Goal: Task Accomplishment & Management: Complete application form

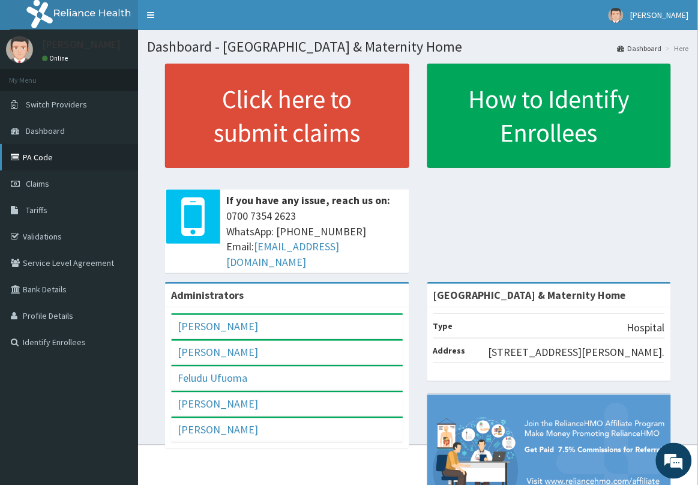
click at [64, 161] on link "PA Code" at bounding box center [69, 157] width 138 height 26
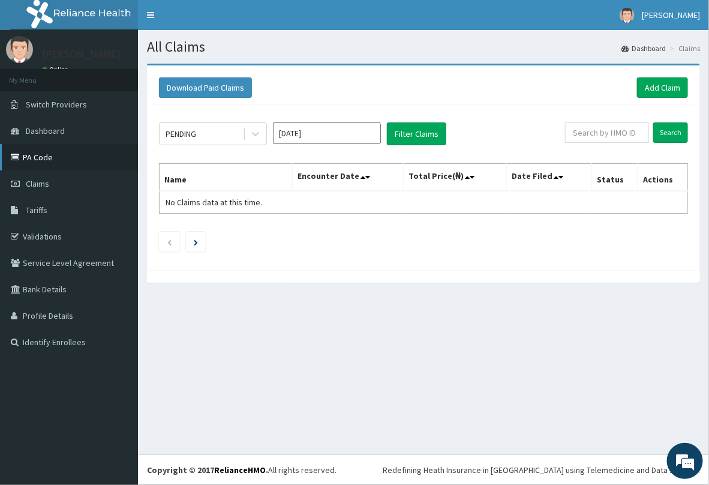
click at [70, 160] on link "PA Code" at bounding box center [69, 157] width 138 height 26
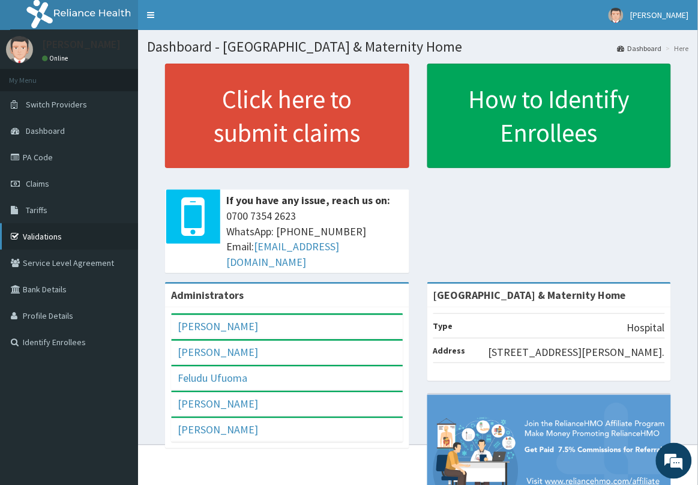
click at [56, 235] on link "Validations" at bounding box center [69, 236] width 138 height 26
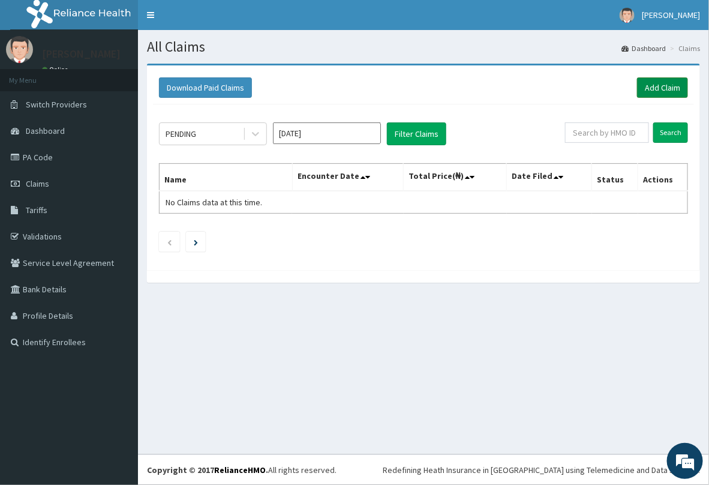
click at [655, 87] on link "Add Claim" at bounding box center [662, 87] width 51 height 20
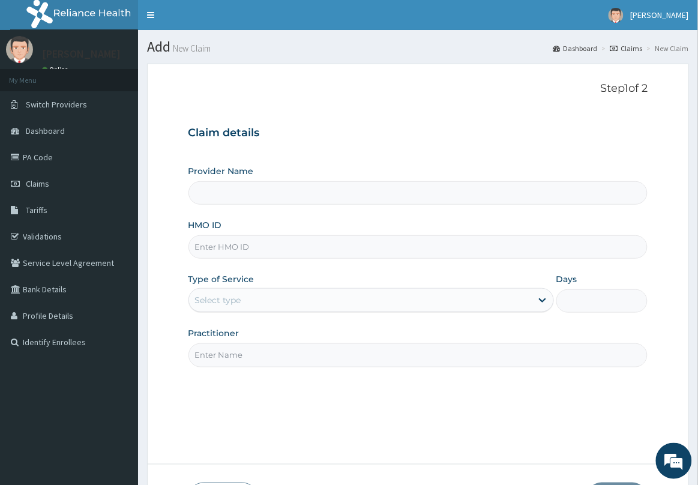
type input "[GEOGRAPHIC_DATA] & Maternity Home"
paste input "TAE/10080/B"
type input "TAE/10080/B"
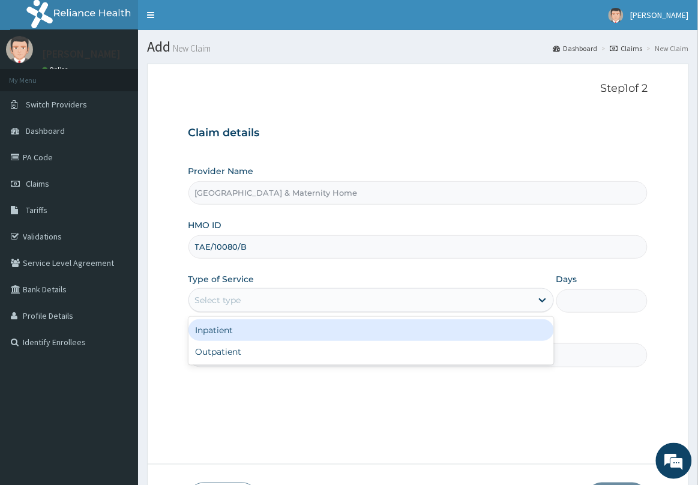
click at [250, 298] on div "Select type" at bounding box center [360, 299] width 343 height 19
click at [232, 330] on div "Inpatient" at bounding box center [370, 330] width 365 height 22
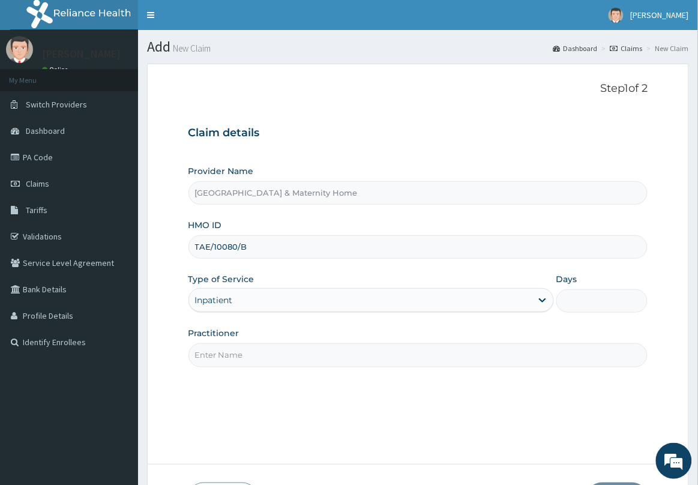
click at [231, 352] on input "Practitioner" at bounding box center [417, 354] width 459 height 23
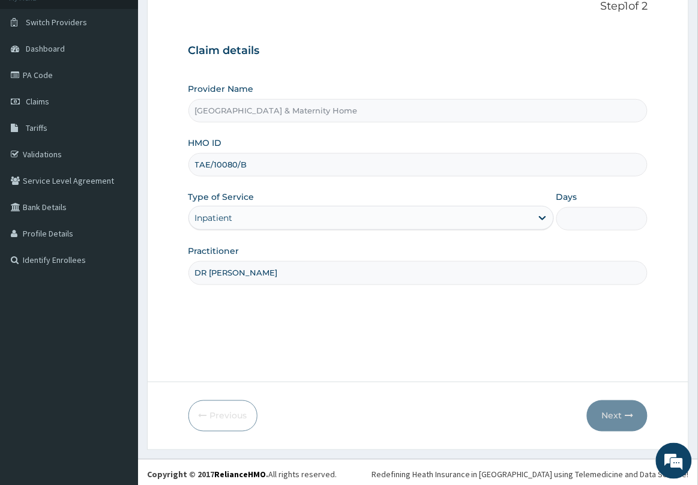
scroll to position [88, 0]
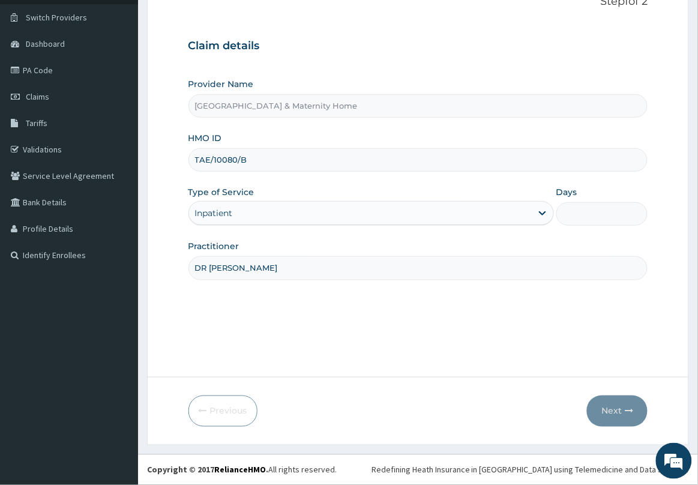
type input "DR [PERSON_NAME]"
click at [594, 220] on input "Days" at bounding box center [601, 213] width 91 height 23
type input "1"
click at [606, 414] on button "Next" at bounding box center [617, 410] width 61 height 31
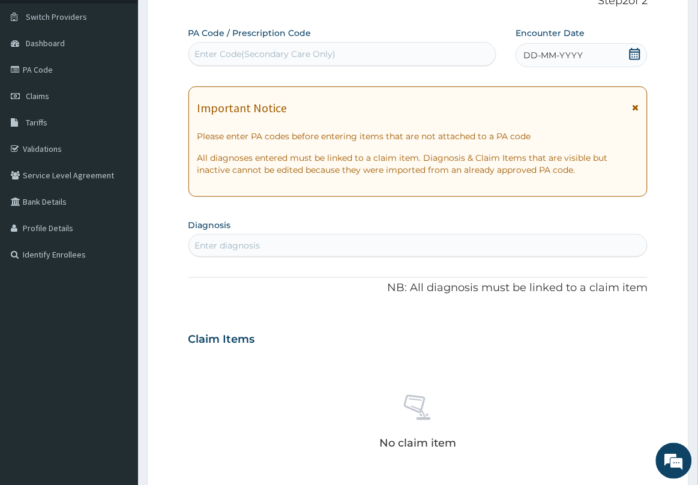
click at [638, 54] on icon at bounding box center [635, 54] width 12 height 12
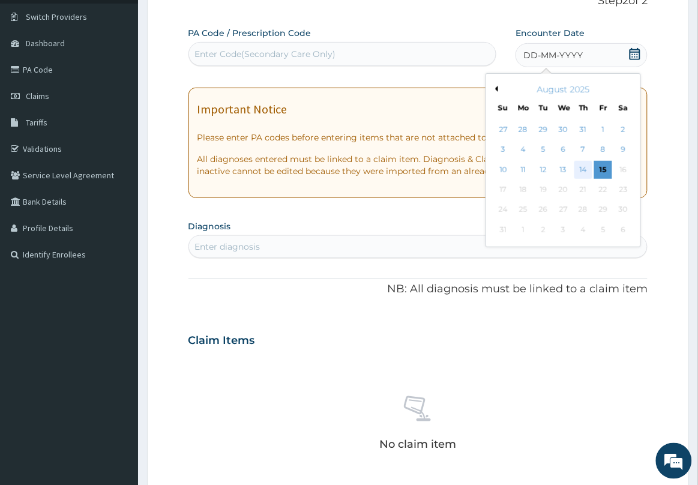
click at [585, 169] on div "14" at bounding box center [583, 170] width 18 height 18
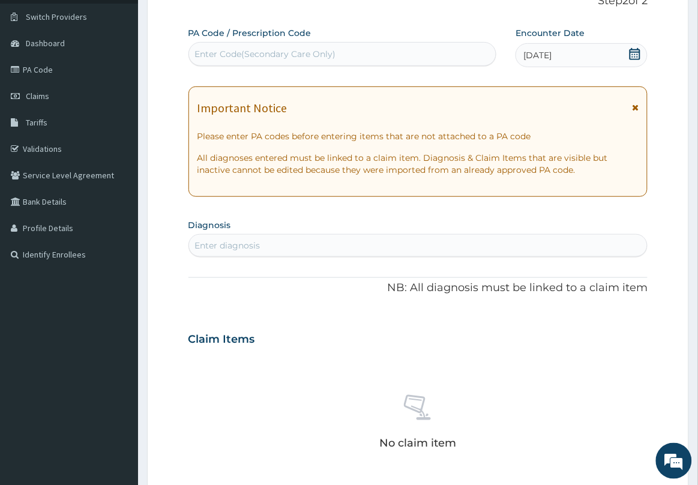
click at [273, 55] on div "Enter Code(Secondary Care Only)" at bounding box center [265, 54] width 141 height 12
drag, startPoint x: 273, startPoint y: 52, endPoint x: 260, endPoint y: 66, distance: 19.1
click at [262, 74] on div "PA Code / Prescription Code Enter Code(Secondary Care Only) Encounter Date 14-0…" at bounding box center [417, 337] width 459 height 621
click at [259, 56] on div "Enter Code(Secondary Care Only)" at bounding box center [265, 54] width 141 height 12
paste input "PA/0D49CC"
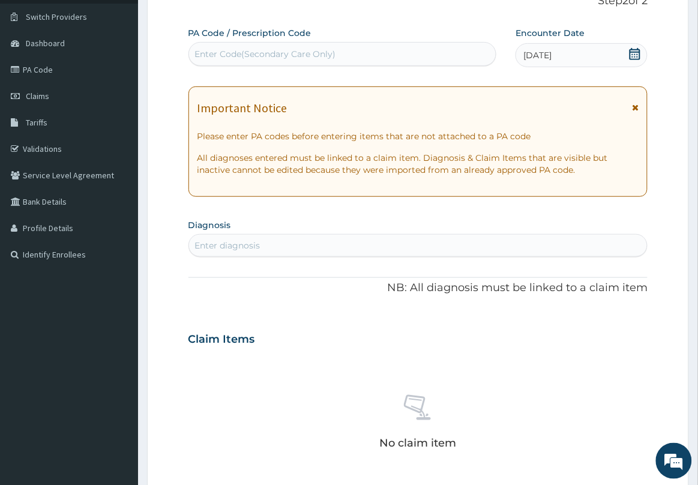
type input "PA/0D49CC"
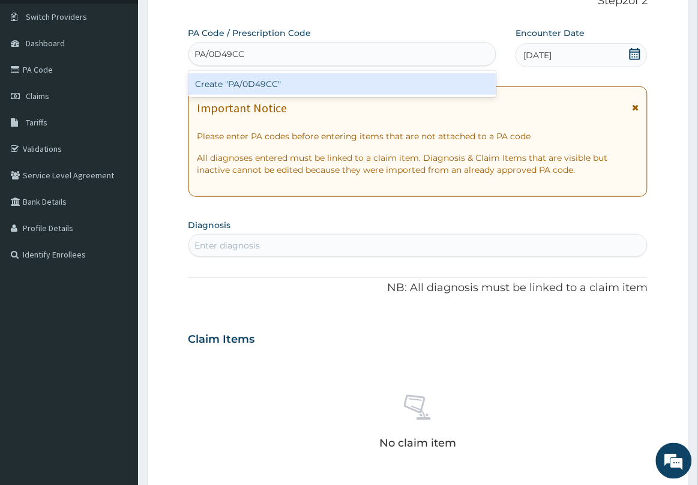
click at [258, 85] on div "Create "PA/0D49CC"" at bounding box center [342, 84] width 308 height 22
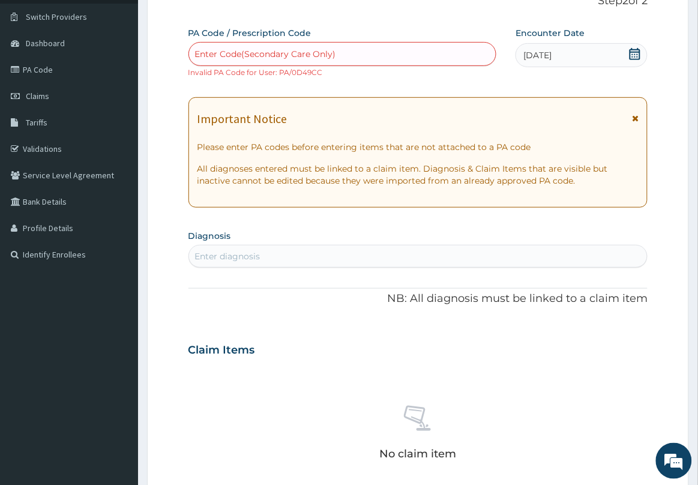
click at [634, 118] on icon at bounding box center [635, 118] width 7 height 8
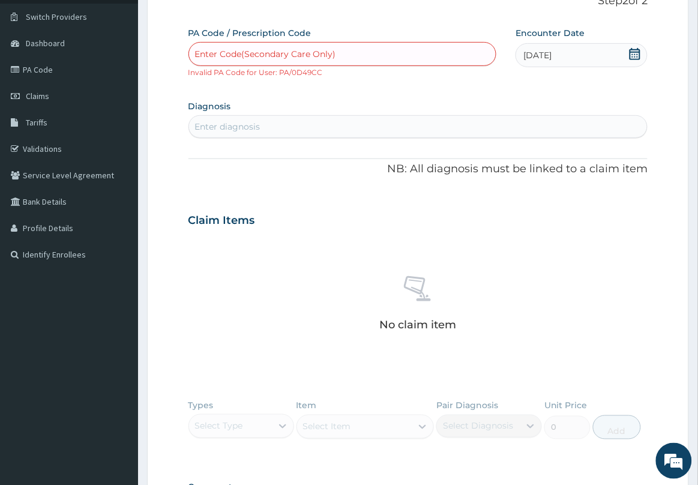
click at [253, 52] on div "Enter Code(Secondary Care Only)" at bounding box center [265, 54] width 141 height 12
paste input "PA/0D49CC"
type input "PA/0D49CC"
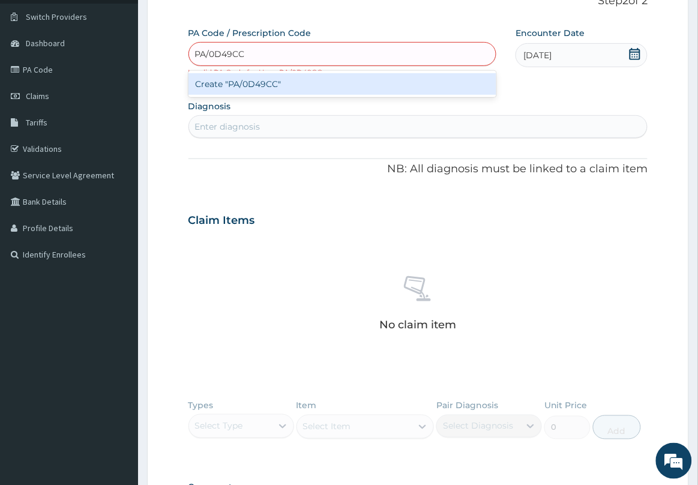
click at [239, 83] on div "Create "PA/0D49CC"" at bounding box center [342, 84] width 308 height 22
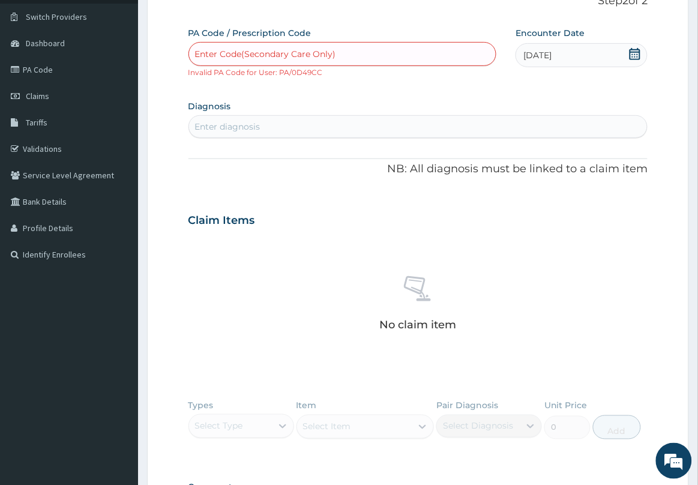
click at [361, 57] on div "Enter Code(Secondary Care Only)" at bounding box center [342, 53] width 307 height 19
paste input "PA/0D49CC"
type input "PA/0D49CC"
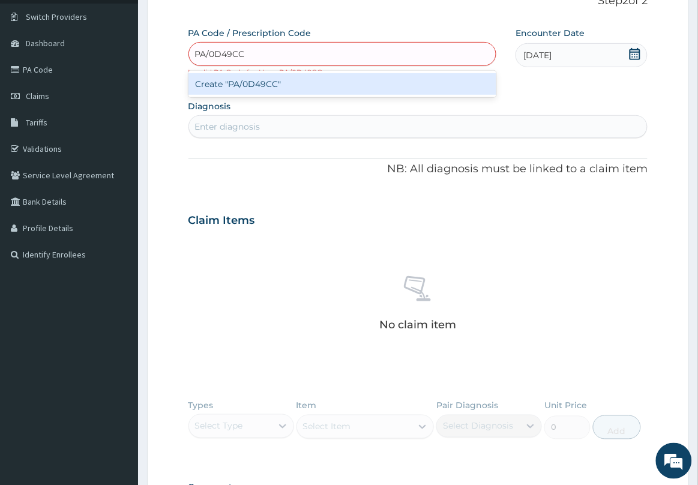
click at [269, 88] on div "Create "PA/0D49CC"" at bounding box center [342, 84] width 308 height 22
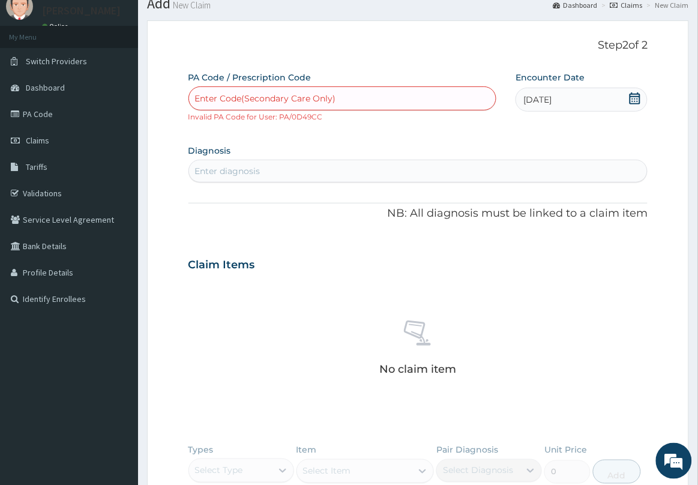
scroll to position [0, 0]
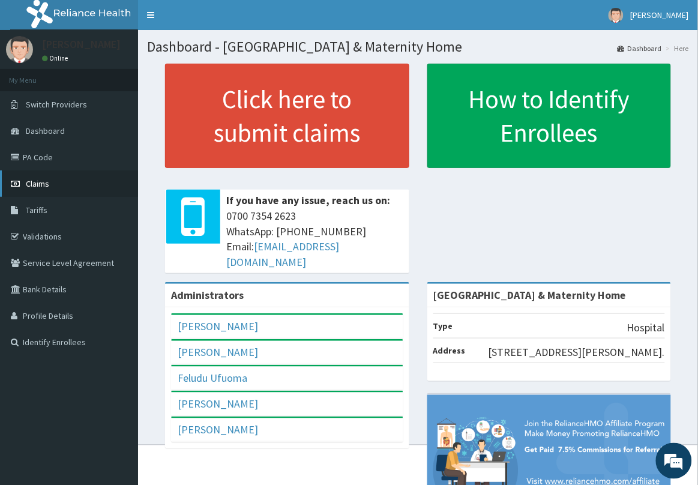
click at [52, 179] on link "Claims" at bounding box center [69, 183] width 138 height 26
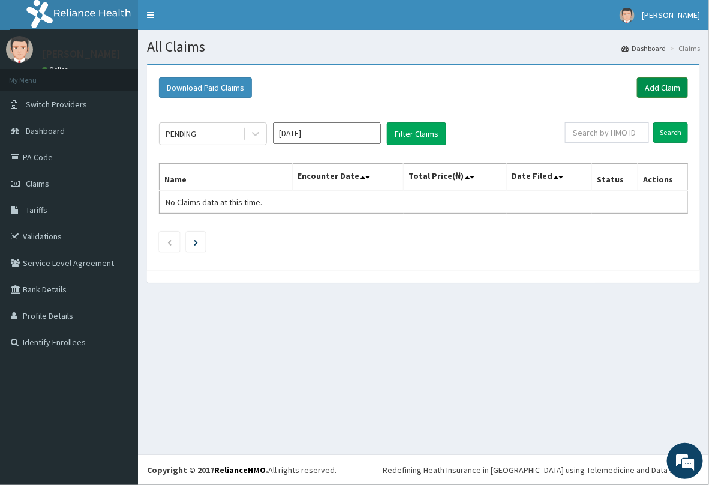
click at [651, 83] on link "Add Claim" at bounding box center [662, 87] width 51 height 20
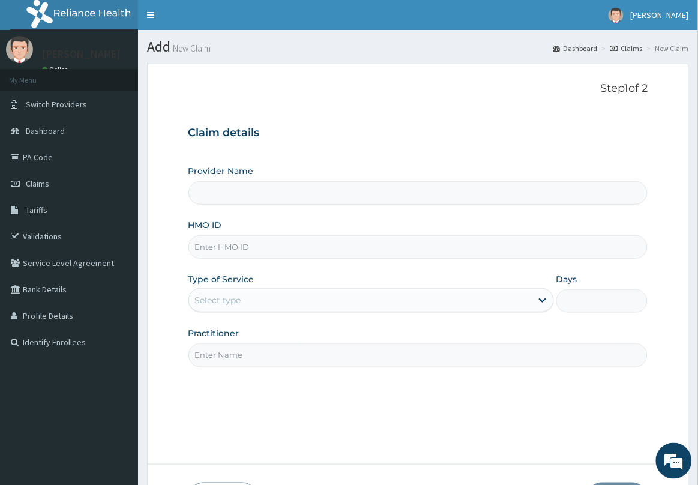
type input "[GEOGRAPHIC_DATA] & Maternity Home"
paste input "TAE/10080/A"
type input "TAE/10080/A"
click at [248, 303] on div "Select type" at bounding box center [360, 299] width 343 height 19
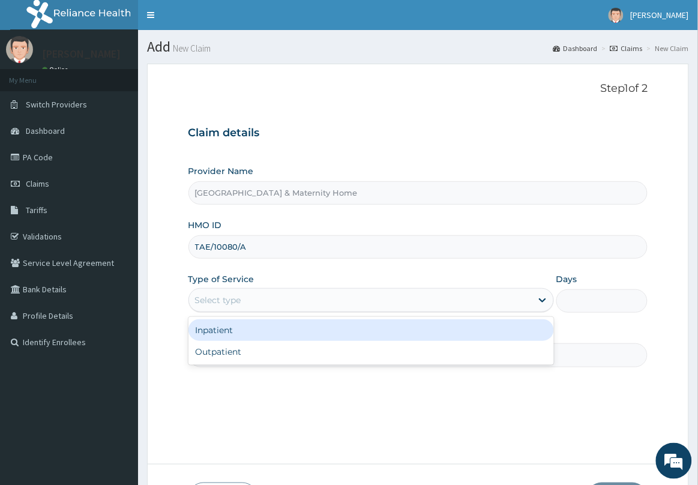
click at [238, 334] on div "Inpatient" at bounding box center [370, 330] width 365 height 22
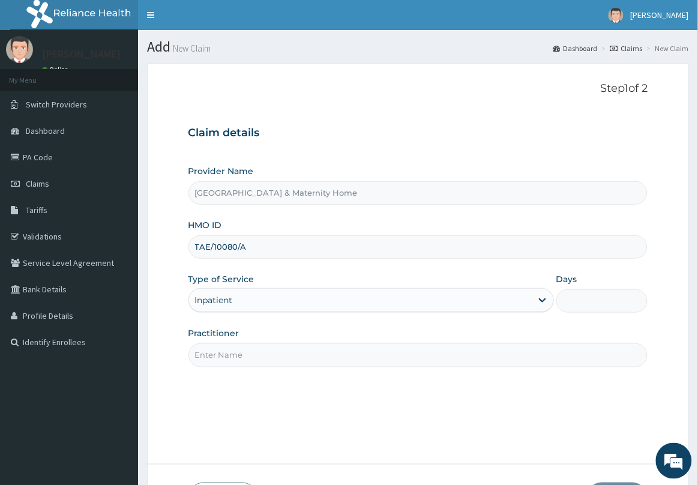
click at [600, 301] on input "Days" at bounding box center [601, 300] width 91 height 23
type input "1"
click at [420, 353] on input "Practitioner" at bounding box center [417, 354] width 459 height 23
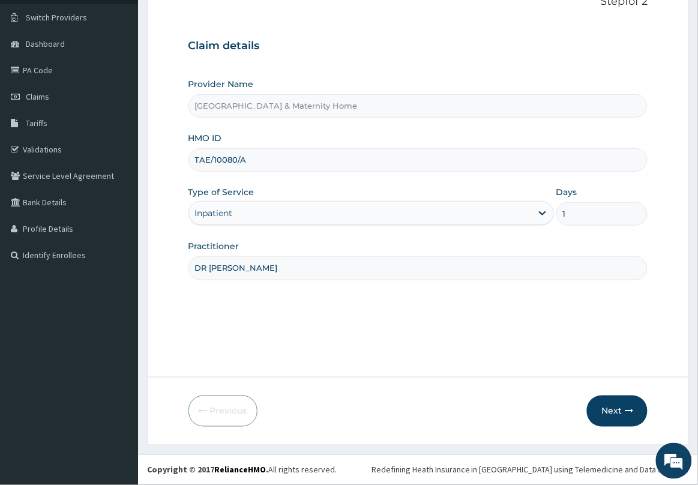
scroll to position [88, 0]
type input "DR [PERSON_NAME]"
click at [612, 404] on button "Next" at bounding box center [617, 410] width 61 height 31
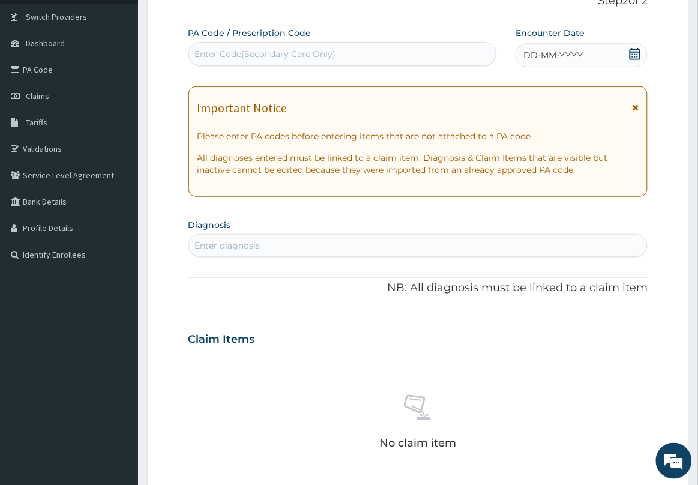
click at [637, 106] on icon at bounding box center [635, 107] width 7 height 8
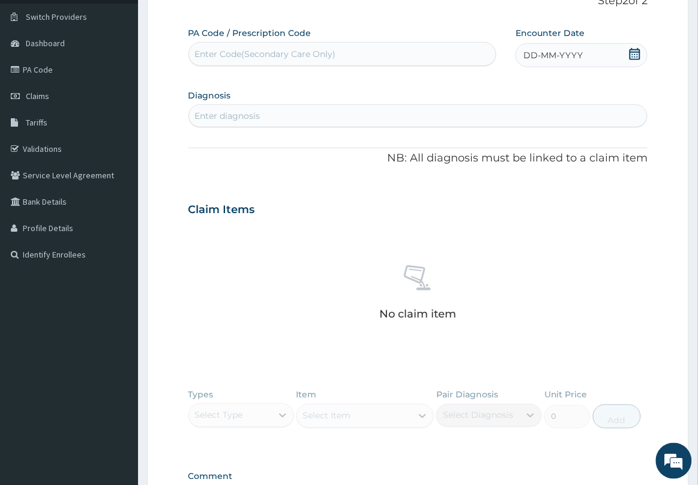
click at [633, 53] on icon at bounding box center [635, 54] width 12 height 12
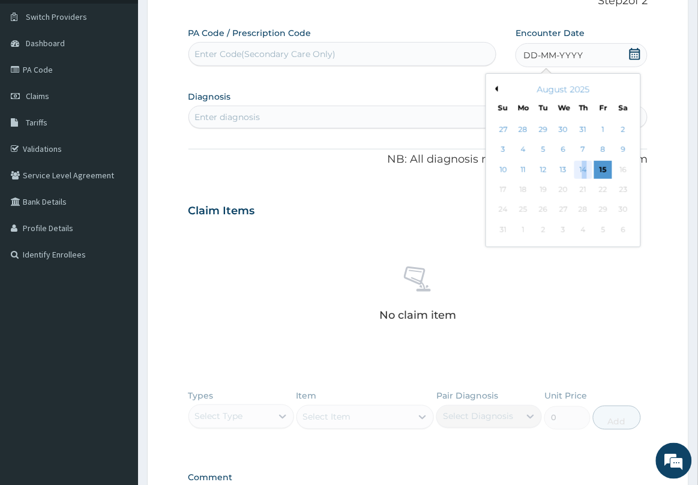
click at [585, 169] on div "14" at bounding box center [583, 170] width 18 height 18
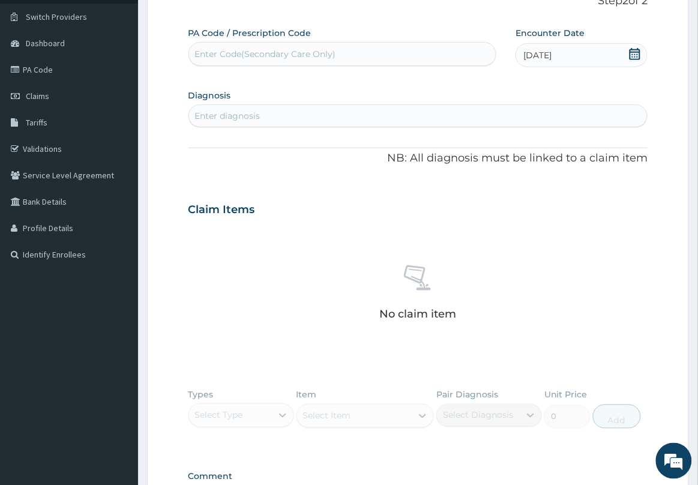
click at [261, 55] on div "Enter Code(Secondary Care Only)" at bounding box center [265, 54] width 141 height 12
paste input "PA/0D49CC"
type input "PA/0D49CC"
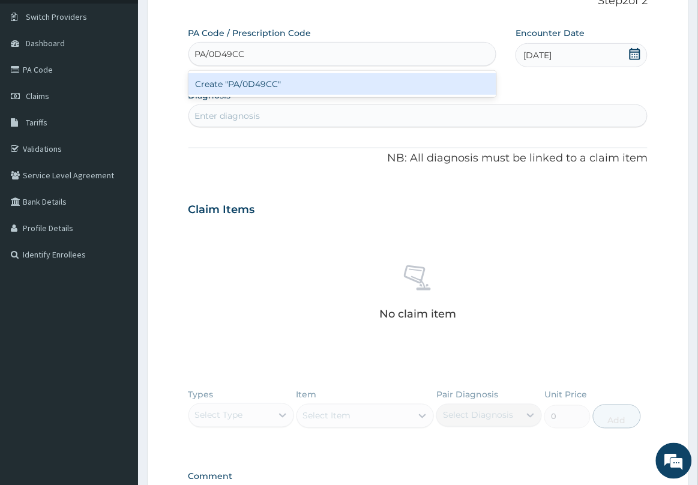
click at [263, 87] on div "Create "PA/0D49CC"" at bounding box center [342, 84] width 308 height 22
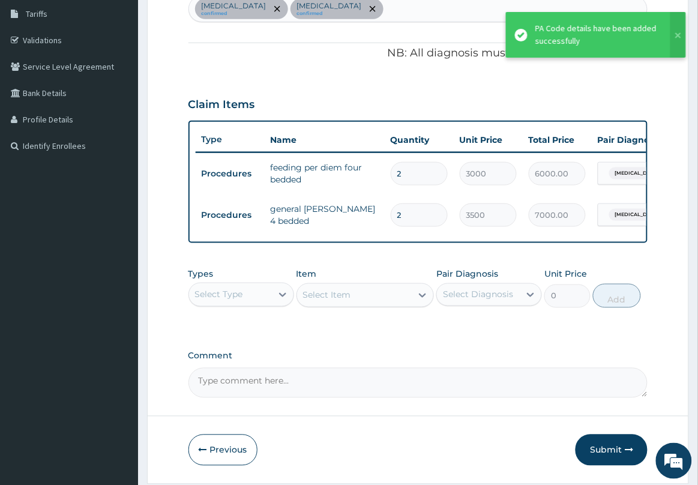
scroll to position [245, 0]
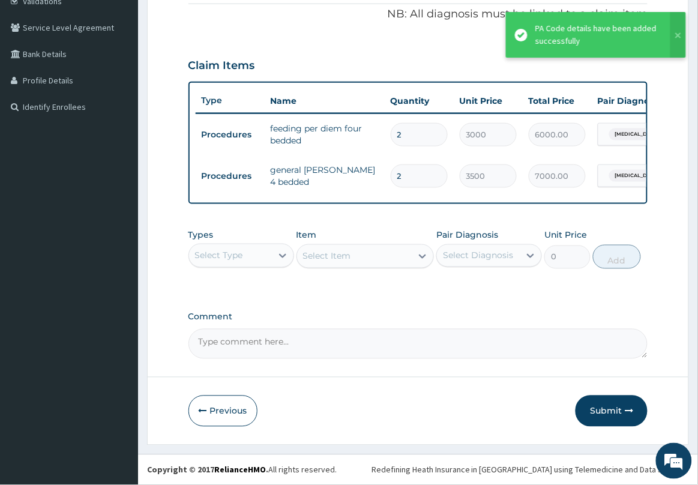
click at [266, 253] on div "Select Type" at bounding box center [230, 255] width 83 height 19
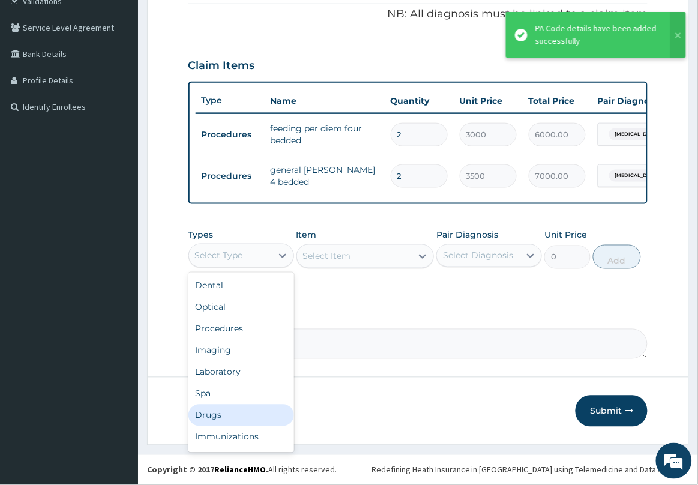
click at [231, 408] on div "Drugs" at bounding box center [241, 415] width 106 height 22
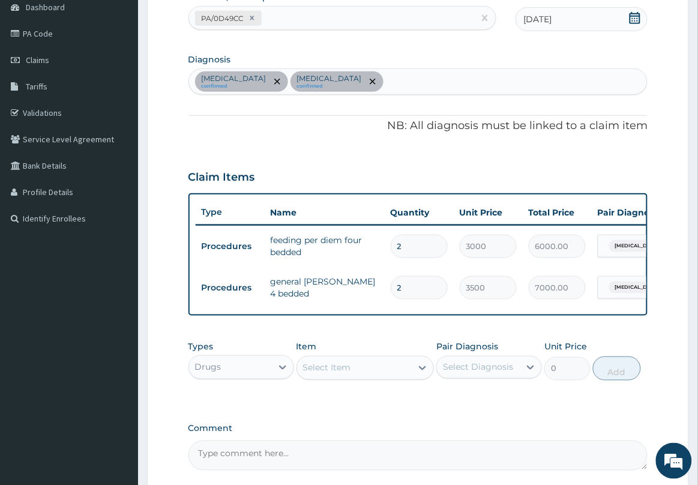
scroll to position [20, 0]
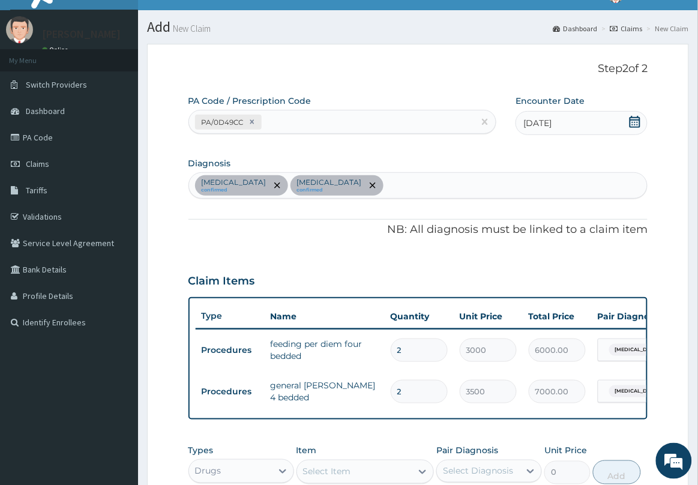
click at [399, 187] on div "[MEDICAL_DATA] confirmed [MEDICAL_DATA] confirmed" at bounding box center [418, 185] width 458 height 25
type input "[MEDICAL_DATA]"
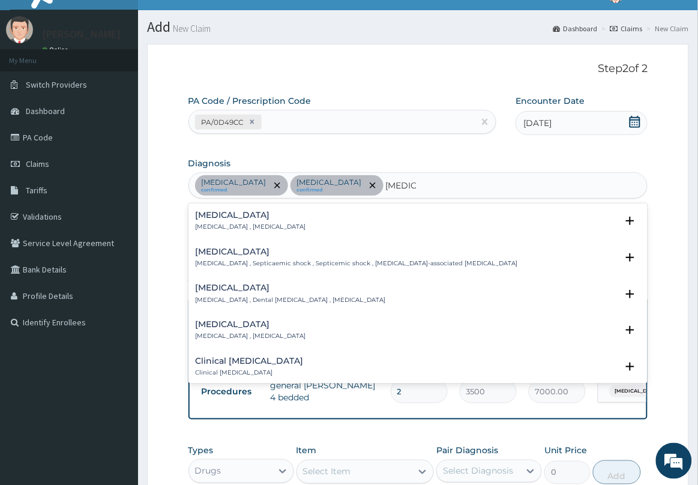
click at [209, 226] on p "[MEDICAL_DATA] , [MEDICAL_DATA]" at bounding box center [251, 227] width 110 height 8
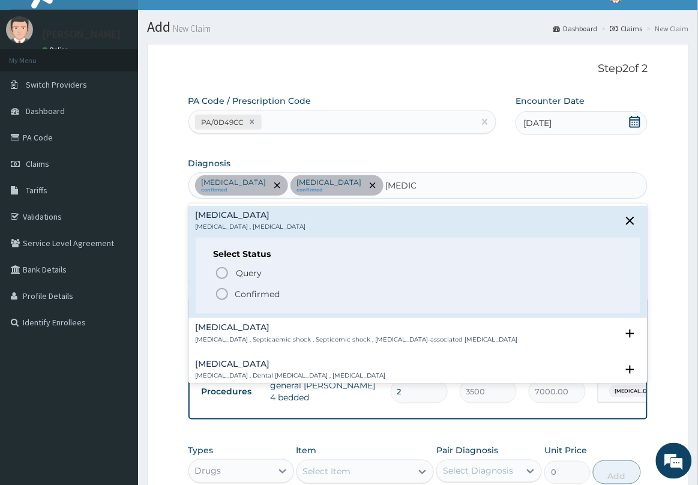
click at [221, 295] on icon "status option filled" at bounding box center [222, 294] width 14 height 14
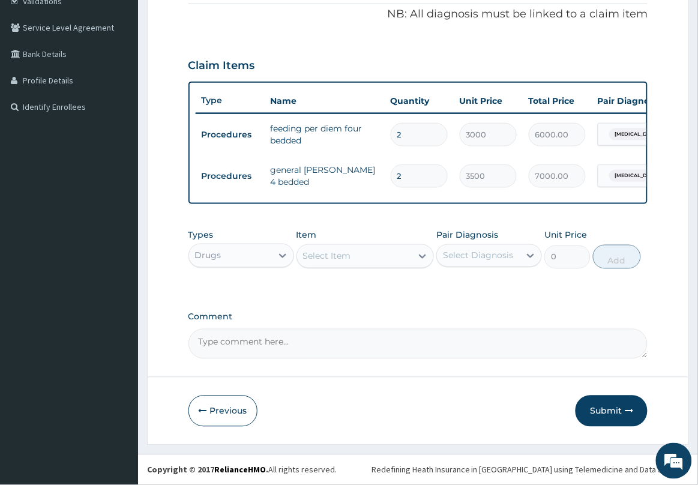
scroll to position [245, 0]
drag, startPoint x: 358, startPoint y: 254, endPoint x: 355, endPoint y: 262, distance: 8.2
click at [358, 254] on div "Select Item" at bounding box center [354, 256] width 115 height 19
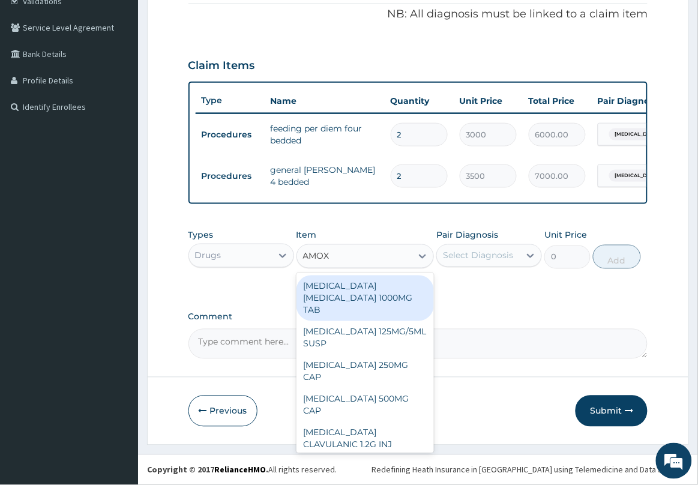
type input "AMOXI"
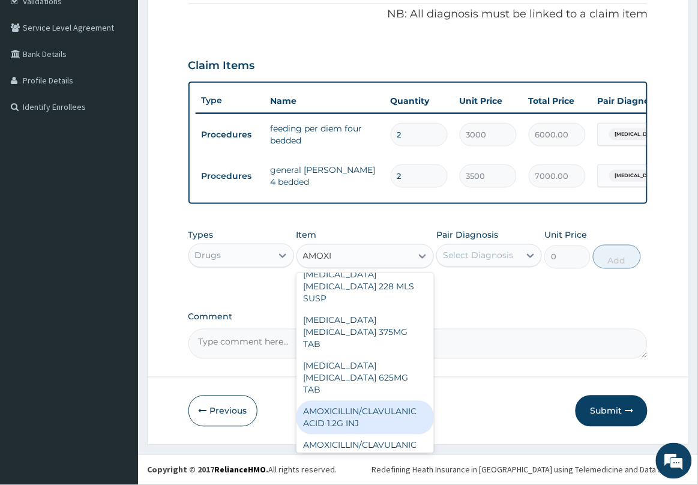
scroll to position [150, 0]
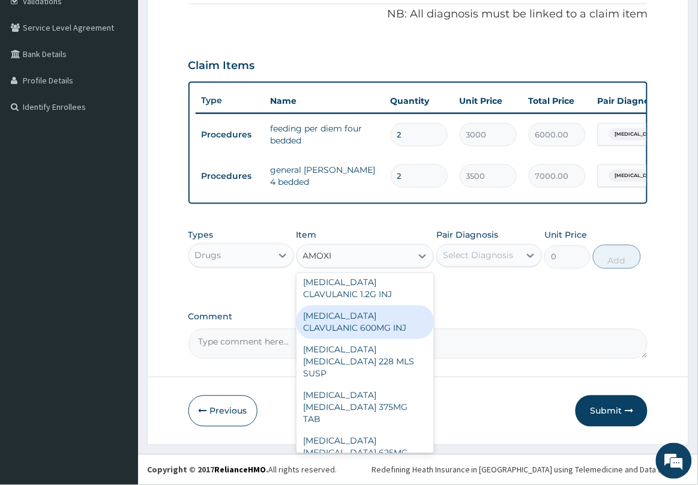
click at [396, 305] on div "[MEDICAL_DATA] CLAVULANIC 600MG INJ" at bounding box center [365, 322] width 138 height 34
type input "1400"
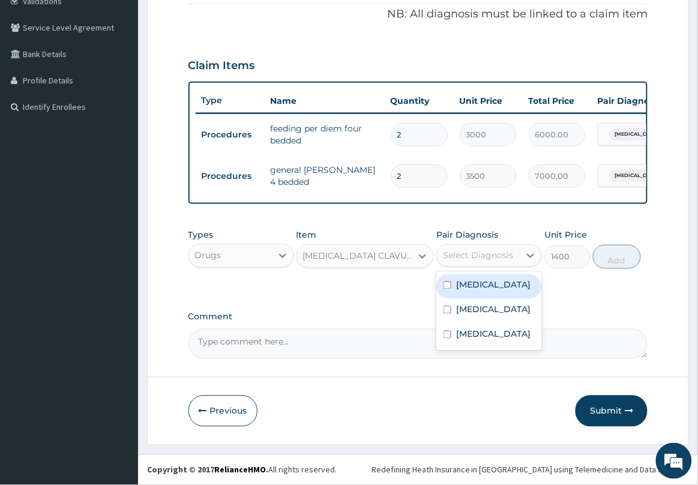
click at [489, 254] on div "Select Diagnosis" at bounding box center [478, 256] width 70 height 12
click at [477, 291] on label "[MEDICAL_DATA]" at bounding box center [493, 285] width 74 height 12
checkbox input "true"
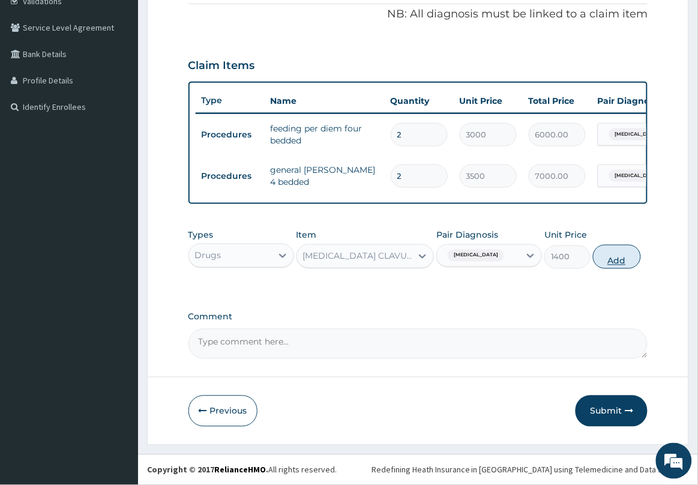
click at [609, 261] on button "Add" at bounding box center [617, 257] width 48 height 24
type input "0"
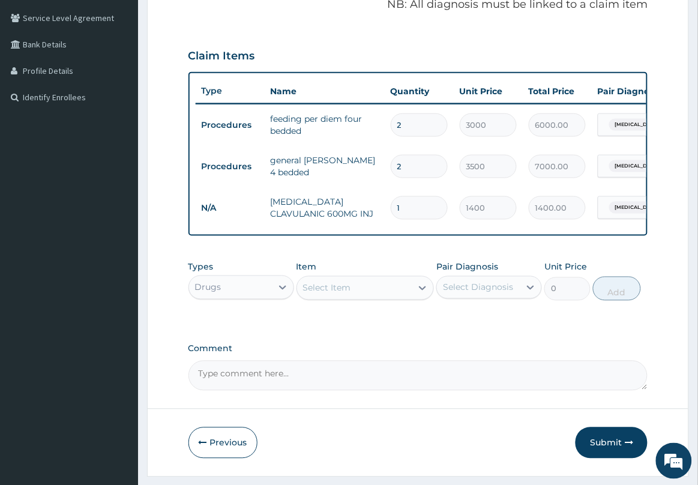
click at [376, 298] on div "Select Item" at bounding box center [354, 287] width 115 height 19
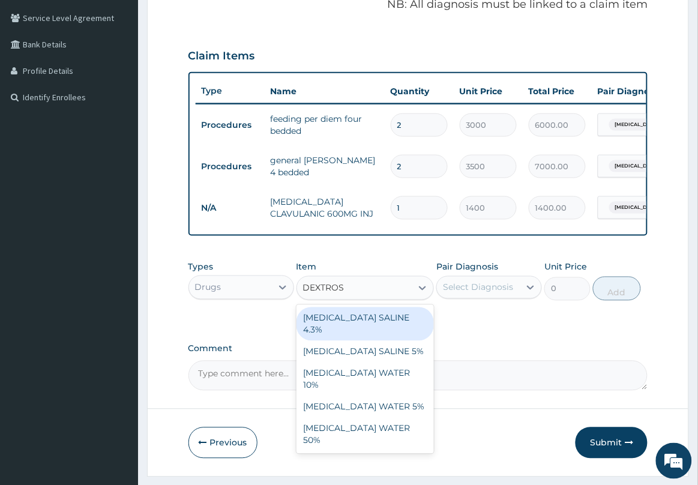
type input "[MEDICAL_DATA]"
click at [379, 329] on div "[MEDICAL_DATA] SALINE 4.3%" at bounding box center [365, 324] width 138 height 34
type input "1312.5"
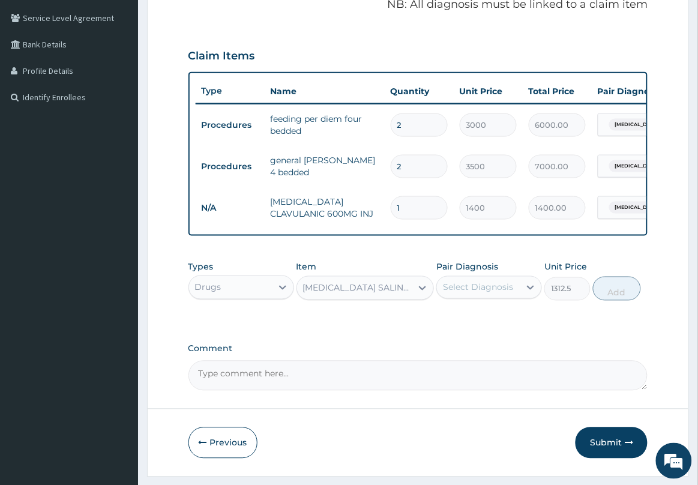
click at [469, 293] on div "Select Diagnosis" at bounding box center [478, 287] width 70 height 12
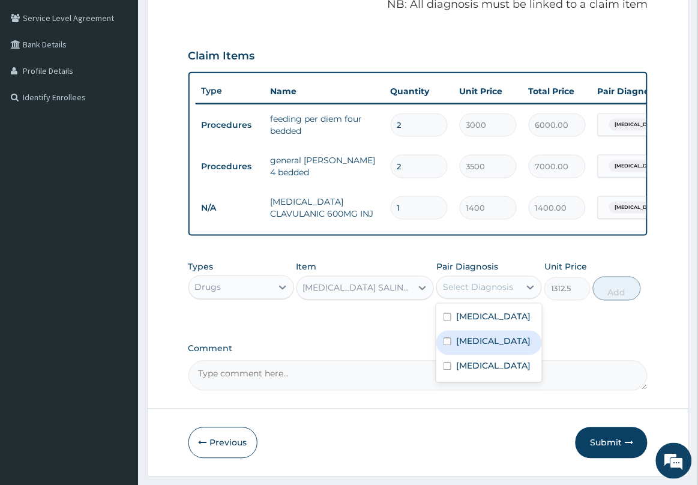
click at [483, 347] on label "[MEDICAL_DATA]" at bounding box center [493, 341] width 74 height 12
checkbox input "true"
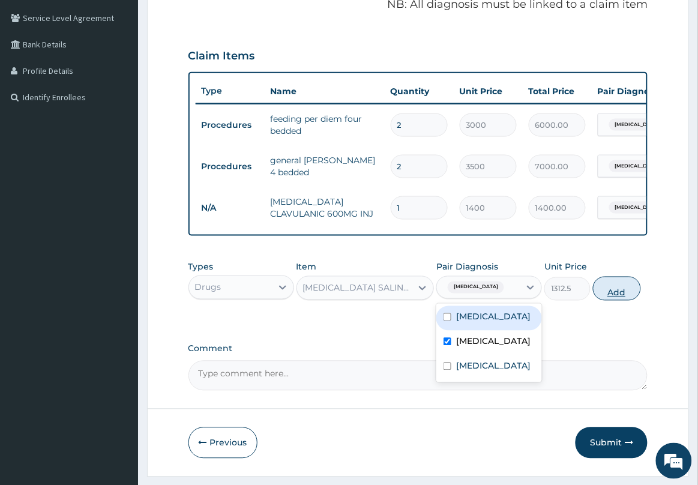
click at [615, 294] on button "Add" at bounding box center [617, 289] width 48 height 24
type input "0"
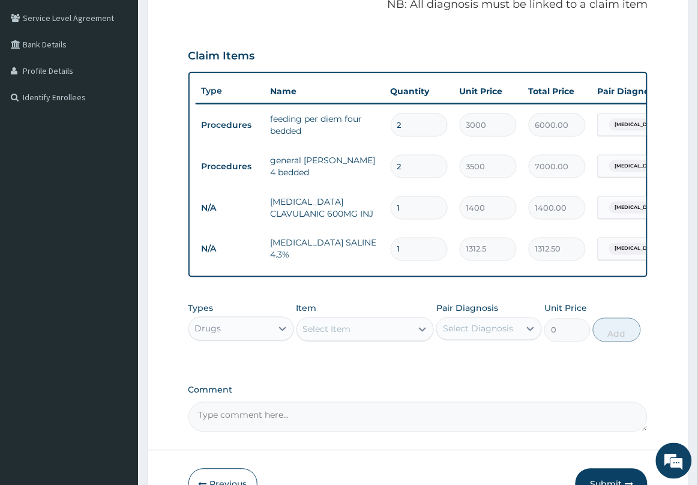
type input "0.00"
type input "2"
type input "2625.00"
type input "2"
click at [385, 339] on div "Select Item" at bounding box center [354, 329] width 115 height 19
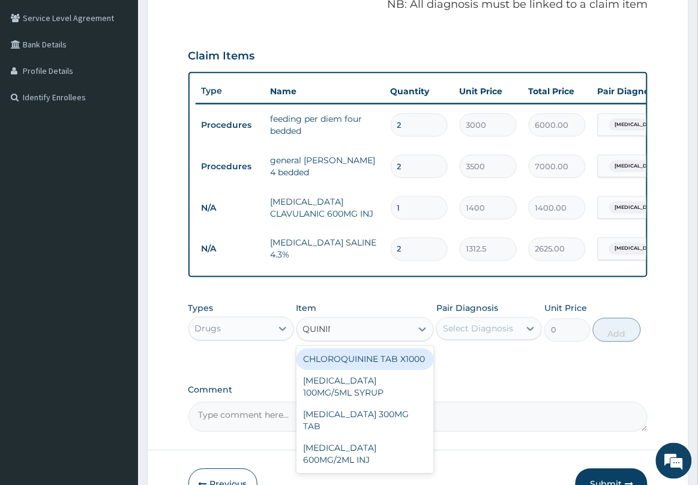
type input "[MEDICAL_DATA]"
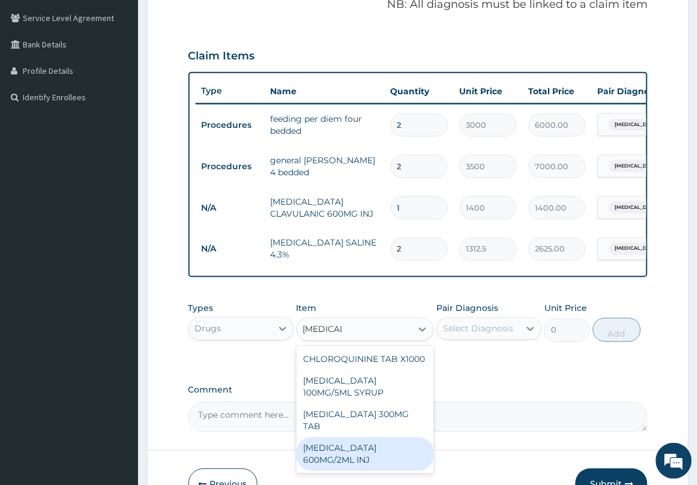
click at [385, 437] on div "[MEDICAL_DATA] 600MG/2ML INJ" at bounding box center [365, 454] width 138 height 34
type input "2100"
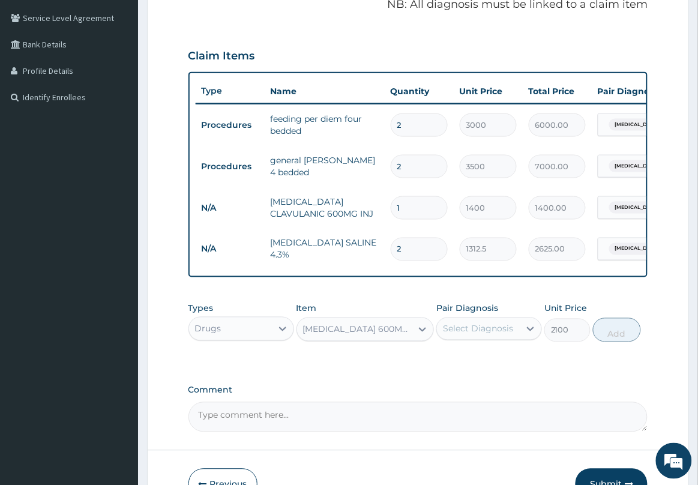
click at [502, 331] on div "Select Diagnosis" at bounding box center [478, 328] width 83 height 19
drag, startPoint x: 484, startPoint y: 401, endPoint x: 586, endPoint y: 357, distance: 111.0
click at [487, 396] on div "[MEDICAL_DATA]" at bounding box center [489, 384] width 106 height 25
checkbox input "true"
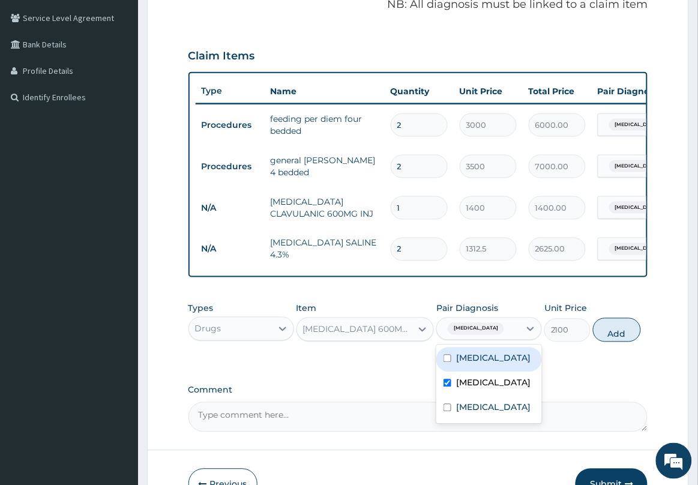
click at [609, 342] on button "Add" at bounding box center [617, 330] width 48 height 24
type input "0"
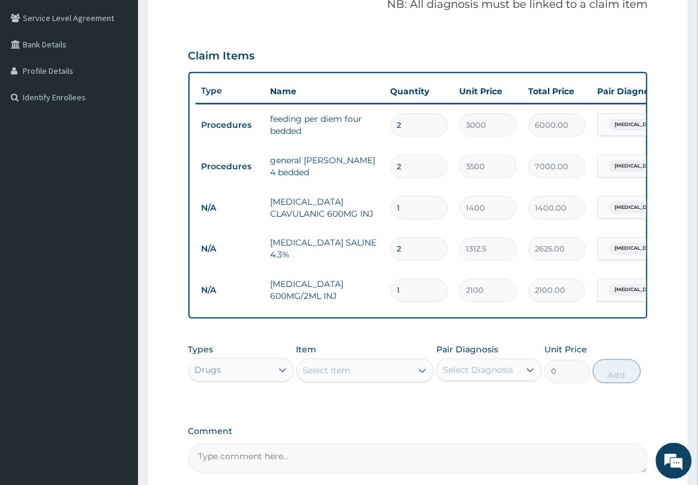
type input "0.00"
type input "2"
type input "4200.00"
type input "2"
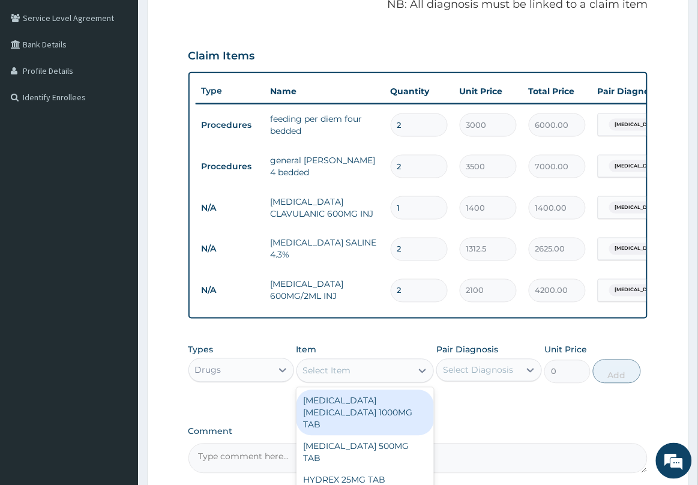
click at [361, 377] on div "Select Item" at bounding box center [354, 370] width 115 height 19
type input "AMOXI"
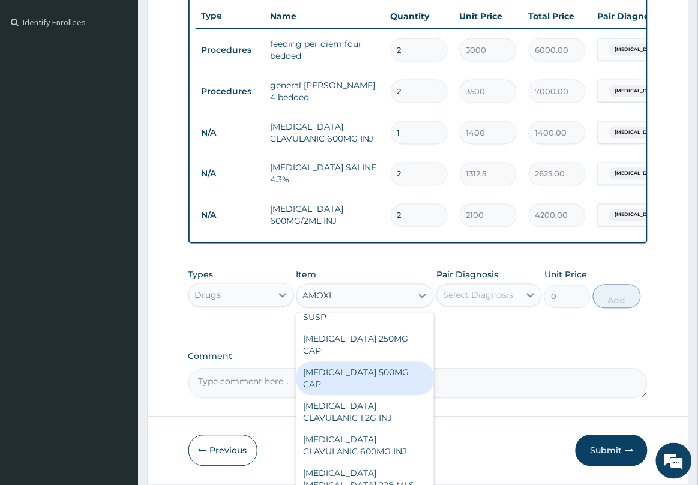
scroll to position [75, 0]
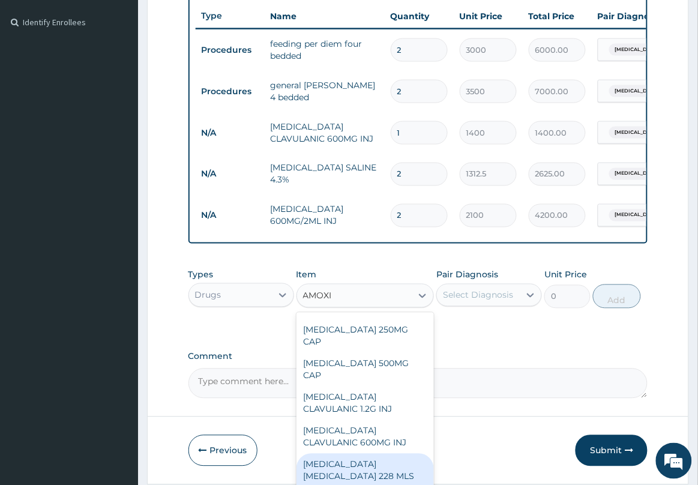
click at [387, 464] on div "[MEDICAL_DATA] [MEDICAL_DATA] 228 MLS SUSP" at bounding box center [365, 476] width 138 height 46
type input "1464.75"
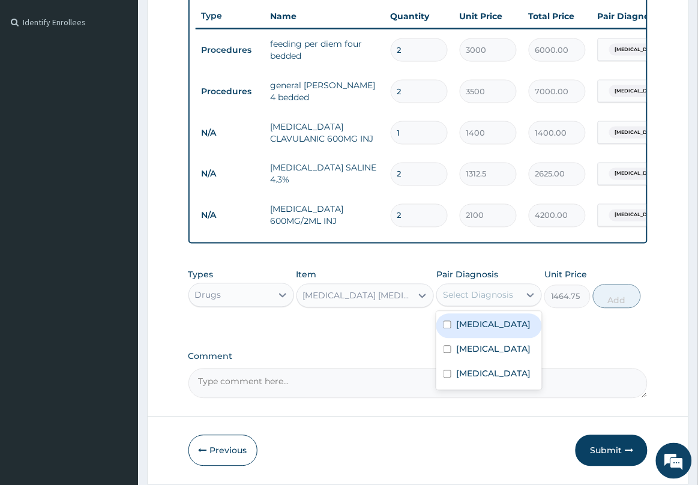
click at [498, 301] on div "Select Diagnosis" at bounding box center [478, 295] width 70 height 12
click at [484, 331] on label "[MEDICAL_DATA]" at bounding box center [493, 325] width 74 height 12
checkbox input "true"
click at [609, 308] on button "Add" at bounding box center [617, 296] width 48 height 24
type input "0"
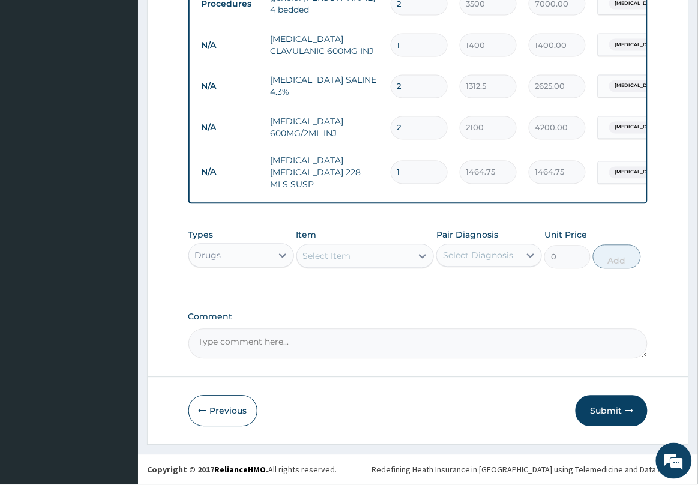
scroll to position [417, 0]
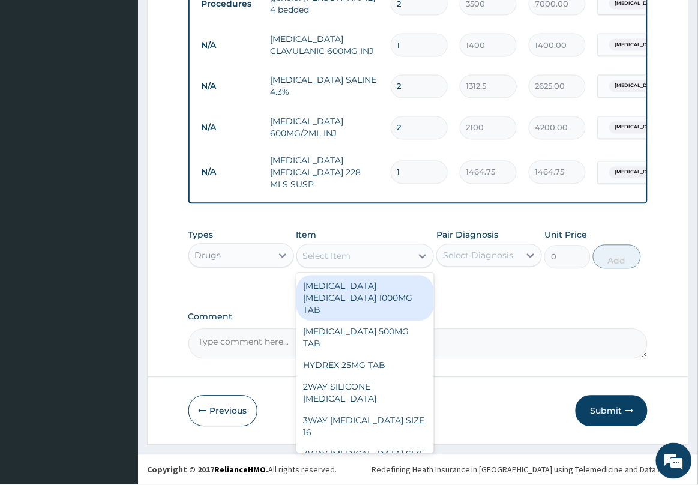
click at [405, 256] on div "Select Item" at bounding box center [354, 256] width 115 height 19
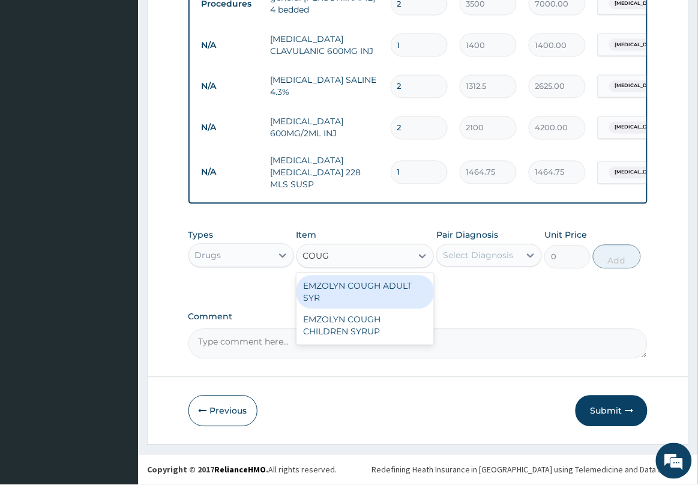
type input "COUGH"
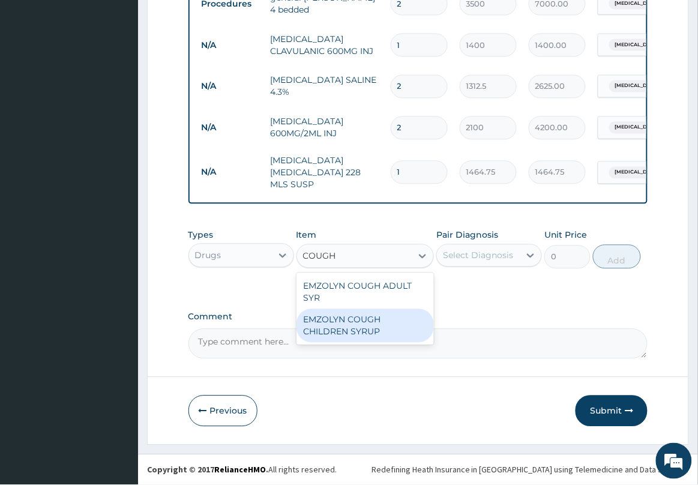
drag, startPoint x: 368, startPoint y: 328, endPoint x: 393, endPoint y: 306, distance: 33.6
click at [375, 323] on div "EMZOLYN COUGH CHILDREN SYRUP" at bounding box center [365, 326] width 138 height 34
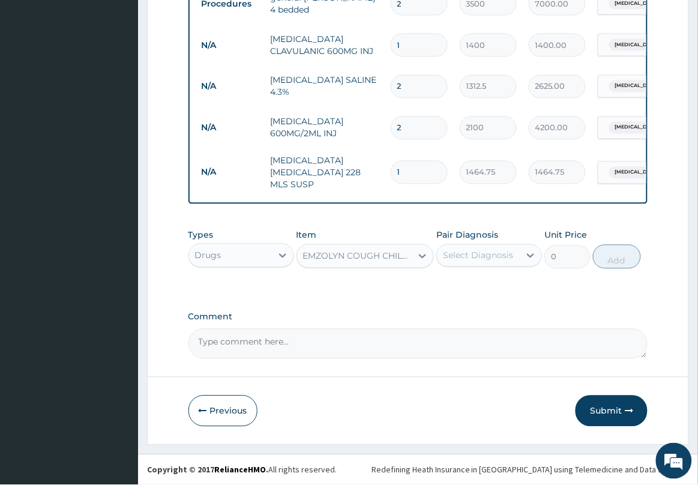
type input "525"
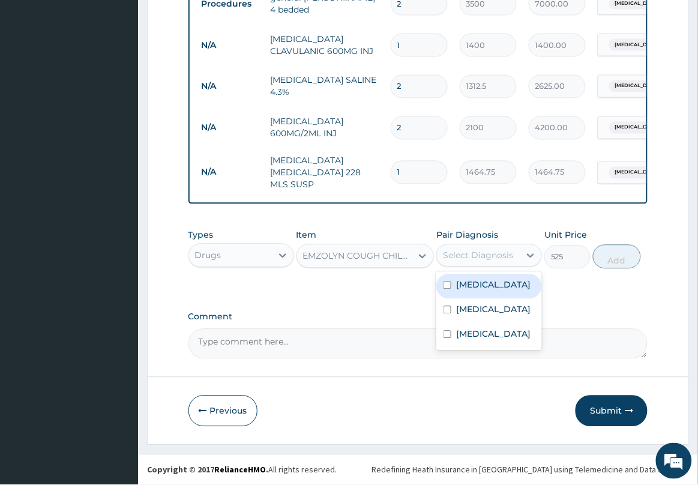
click at [459, 247] on div "Select Diagnosis" at bounding box center [478, 255] width 83 height 19
click at [489, 291] on label "[MEDICAL_DATA]" at bounding box center [493, 285] width 74 height 12
checkbox input "true"
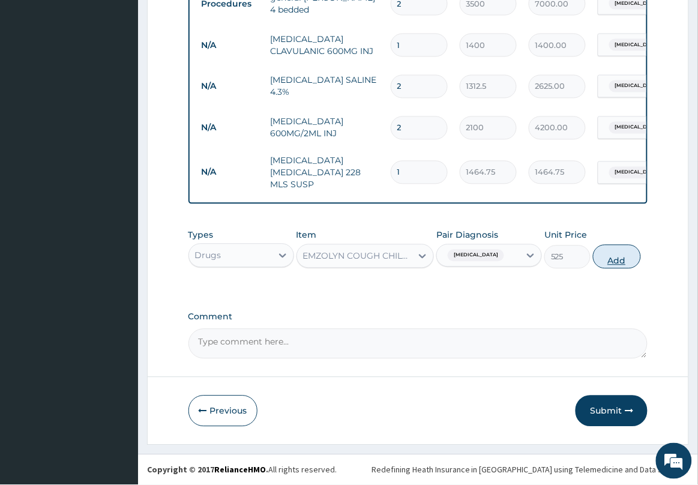
click at [615, 256] on button "Add" at bounding box center [617, 257] width 48 height 24
type input "0"
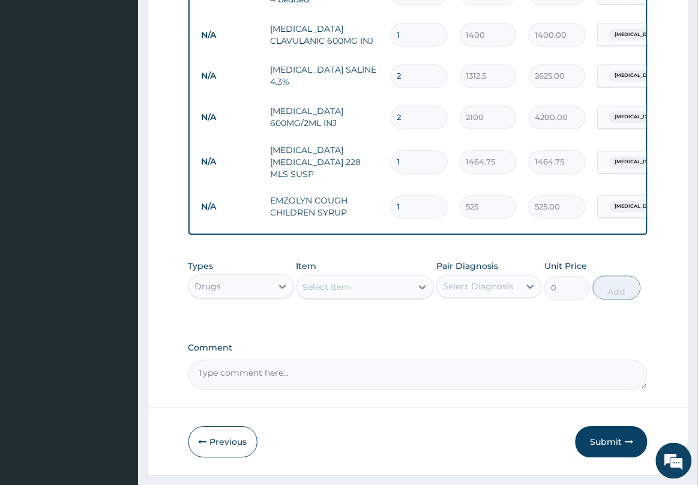
click at [402, 297] on div "Select Item" at bounding box center [354, 287] width 115 height 19
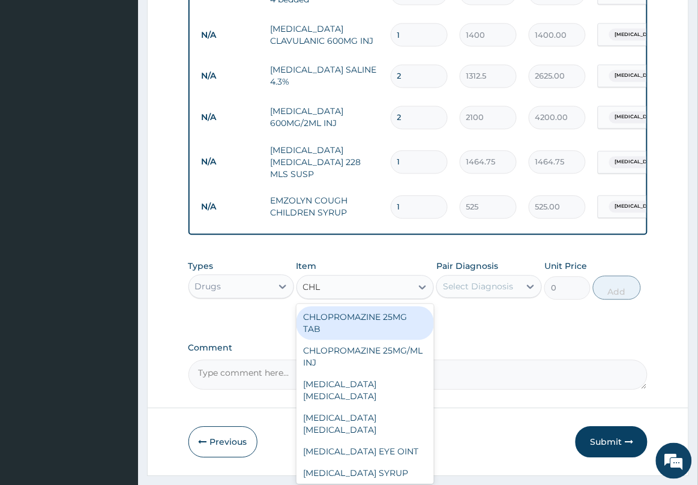
type input "CHLO"
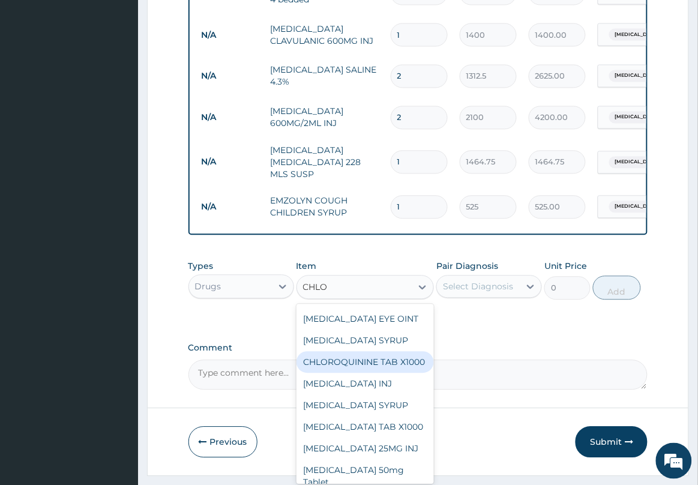
scroll to position [150, 0]
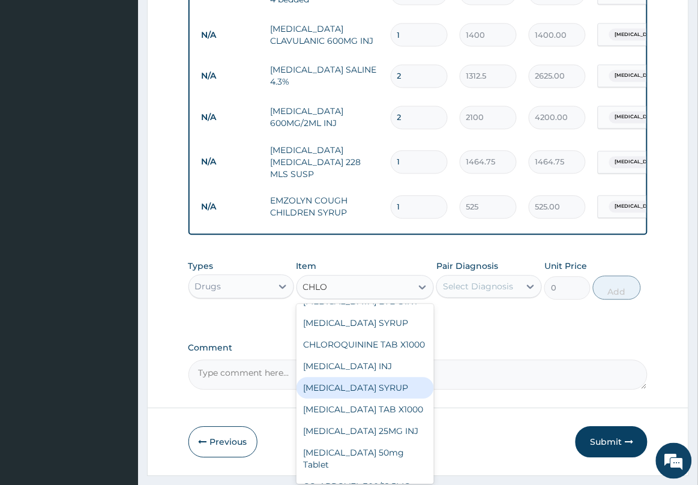
click at [391, 399] on div "[MEDICAL_DATA] SYRUP" at bounding box center [365, 388] width 138 height 22
type input "350"
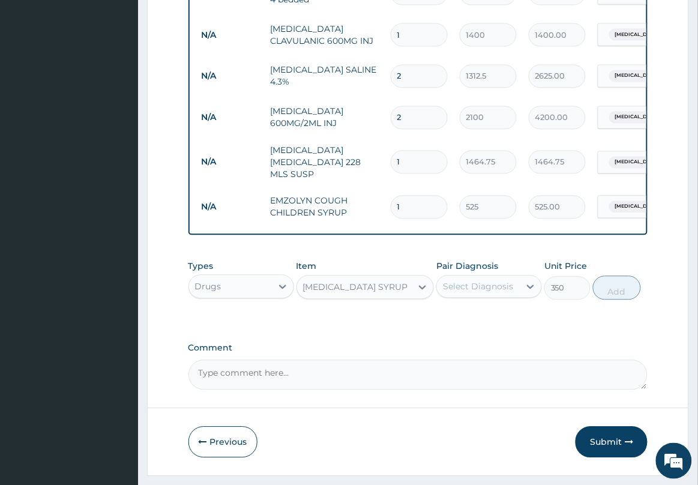
click at [480, 293] on div "Select Diagnosis" at bounding box center [478, 287] width 70 height 12
click at [480, 322] on label "[MEDICAL_DATA]" at bounding box center [493, 316] width 74 height 12
checkbox input "true"
click at [625, 299] on button "Add" at bounding box center [617, 288] width 48 height 24
type input "0"
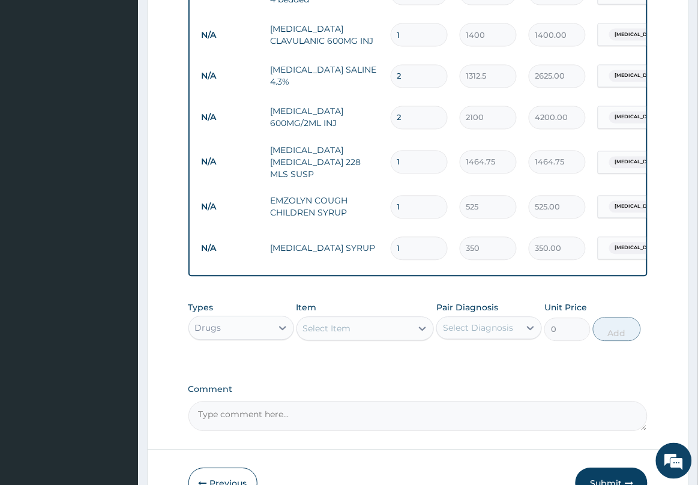
click at [392, 336] on div "Select Item" at bounding box center [354, 328] width 115 height 19
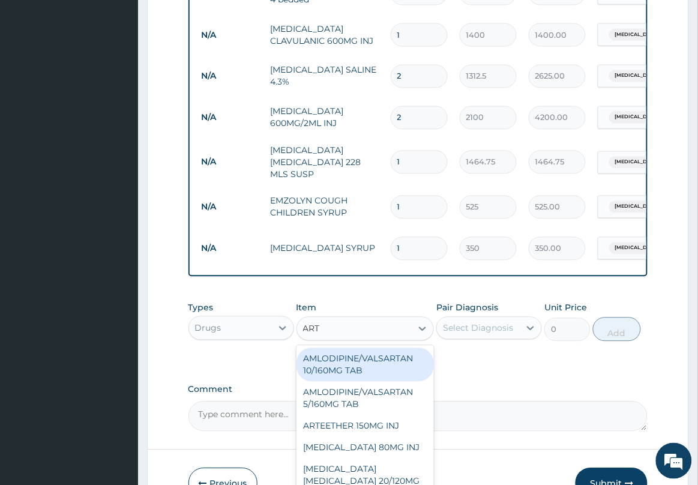
type input "ARTE"
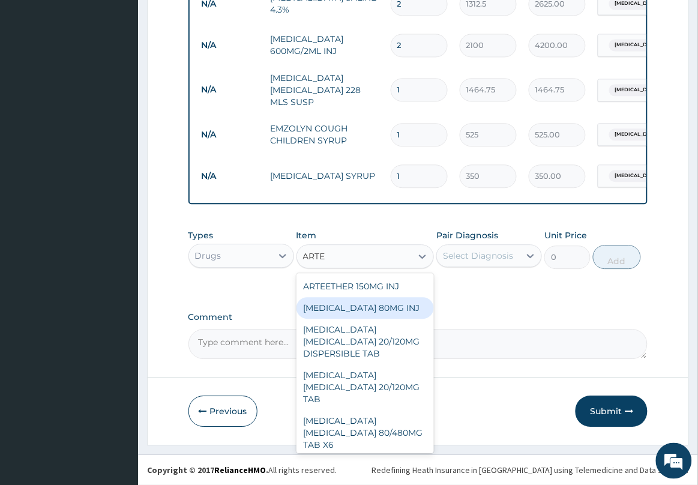
scroll to position [500, 0]
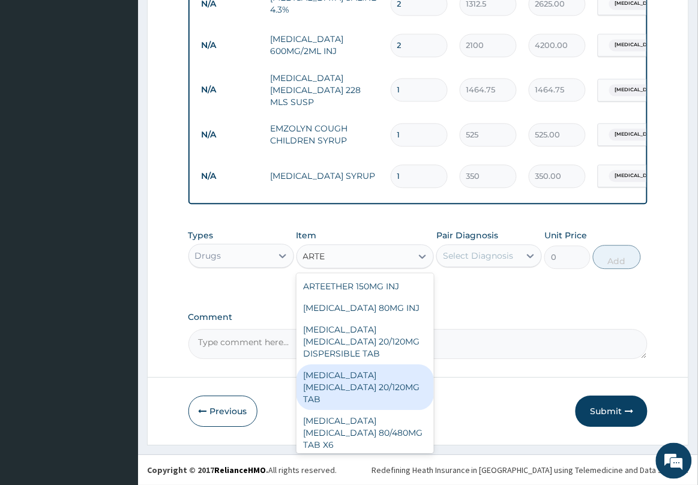
click at [408, 386] on div "[MEDICAL_DATA] [MEDICAL_DATA] 20/120MG TAB" at bounding box center [365, 387] width 138 height 46
type input "84"
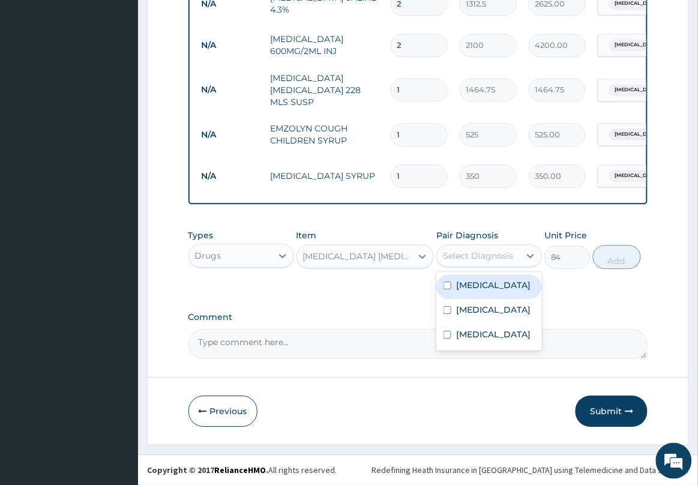
click at [498, 254] on div "Select Diagnosis" at bounding box center [478, 256] width 70 height 12
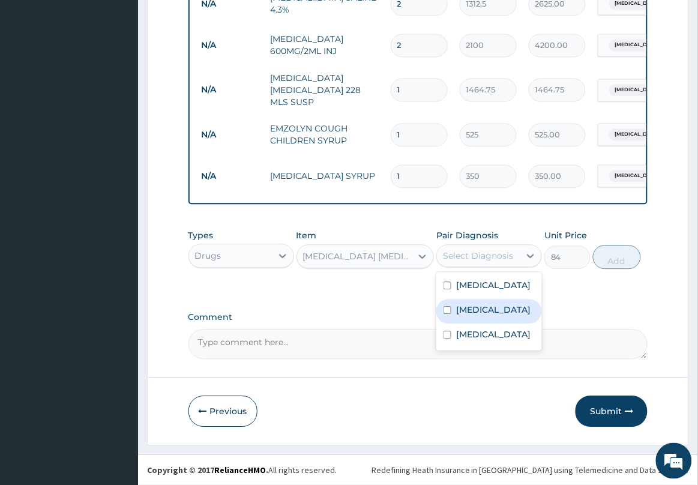
click at [477, 316] on label "[MEDICAL_DATA]" at bounding box center [493, 310] width 74 height 12
checkbox input "true"
click at [624, 261] on button "Add" at bounding box center [617, 257] width 48 height 24
type input "0"
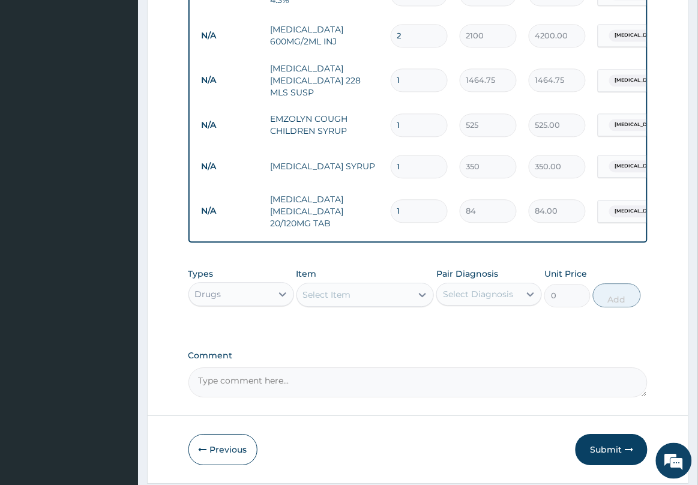
type input "0.00"
type input "6"
type input "504.00"
type input "6"
click at [406, 304] on div "Select Item" at bounding box center [354, 294] width 115 height 19
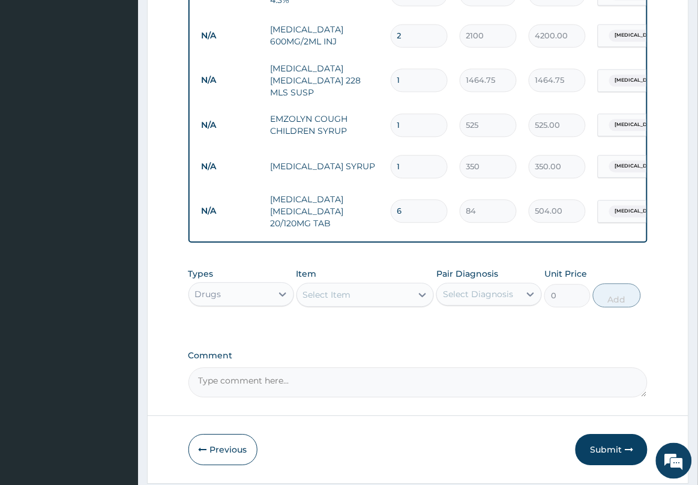
drag, startPoint x: 234, startPoint y: 337, endPoint x: 254, endPoint y: 304, distance: 38.5
click at [237, 350] on div "Types Drugs Item Select Item Pair Diagnosis Select Diagnosis Unit Price 0 Add" at bounding box center [417, 373] width 459 height 47
click at [259, 299] on div "Drugs" at bounding box center [230, 293] width 83 height 19
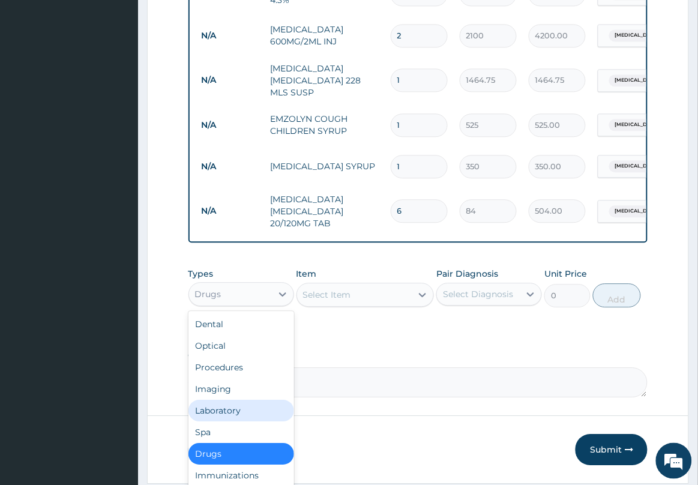
click at [241, 417] on div "Laboratory" at bounding box center [241, 410] width 106 height 22
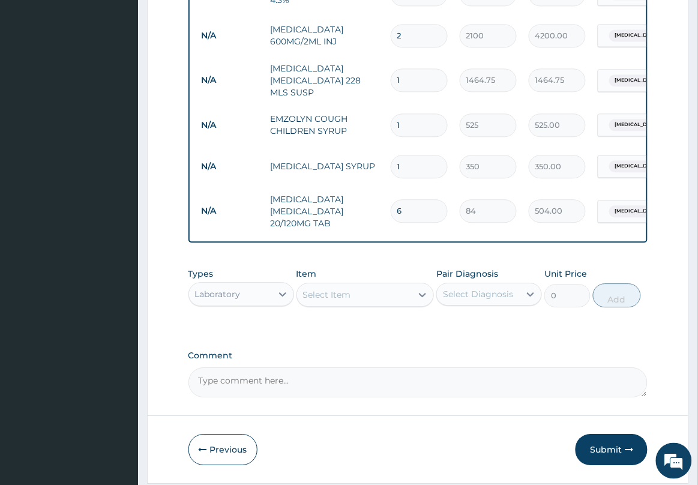
click at [370, 304] on div "Select Item" at bounding box center [354, 294] width 115 height 19
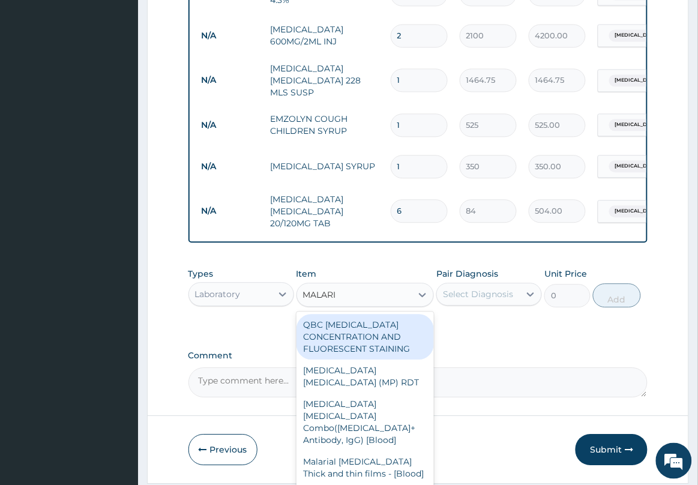
type input "[MEDICAL_DATA]"
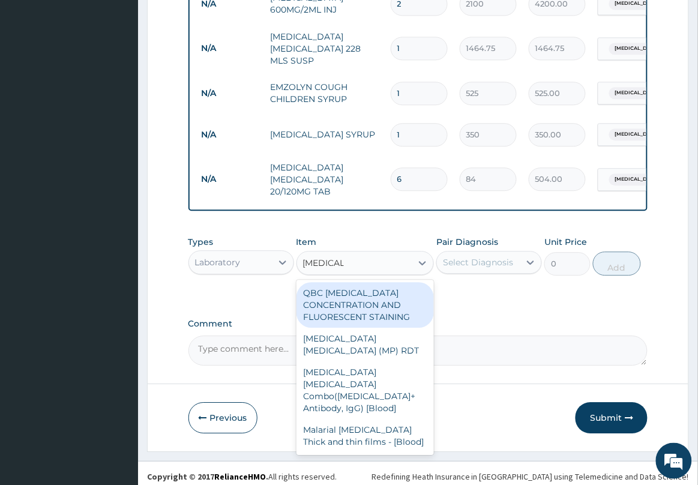
scroll to position [548, 0]
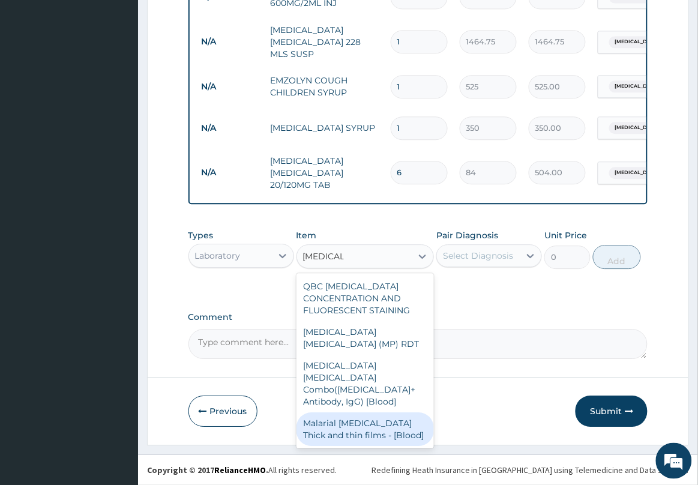
click at [351, 422] on div "Malarial [MEDICAL_DATA] Thick and thin films - [Blood]" at bounding box center [365, 429] width 138 height 34
type input "1500"
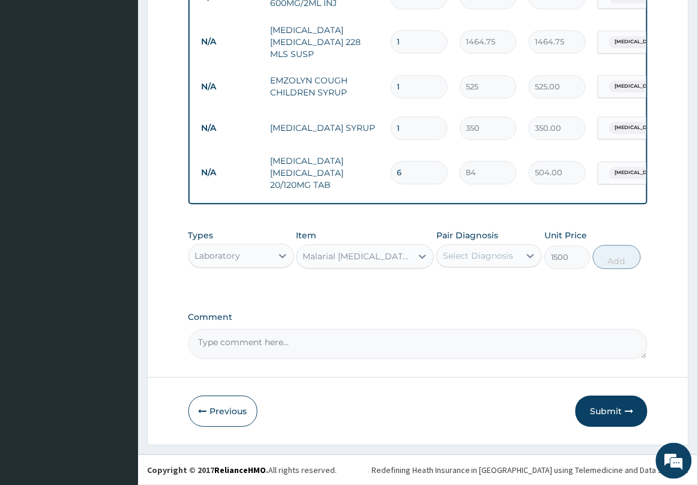
click at [510, 254] on div "Select Diagnosis" at bounding box center [478, 256] width 70 height 12
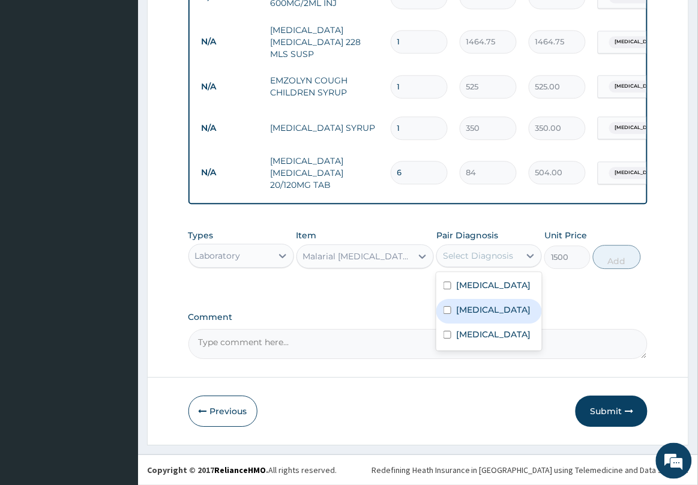
click at [491, 321] on div "[MEDICAL_DATA]" at bounding box center [489, 311] width 106 height 25
checkbox input "true"
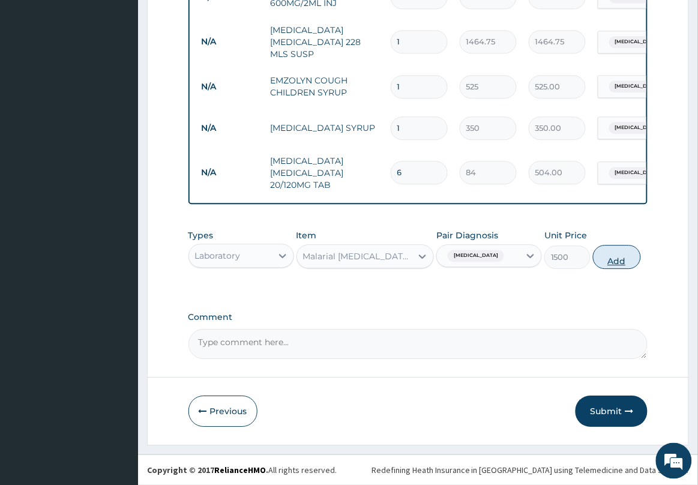
click at [604, 259] on button "Add" at bounding box center [617, 257] width 48 height 24
type input "0"
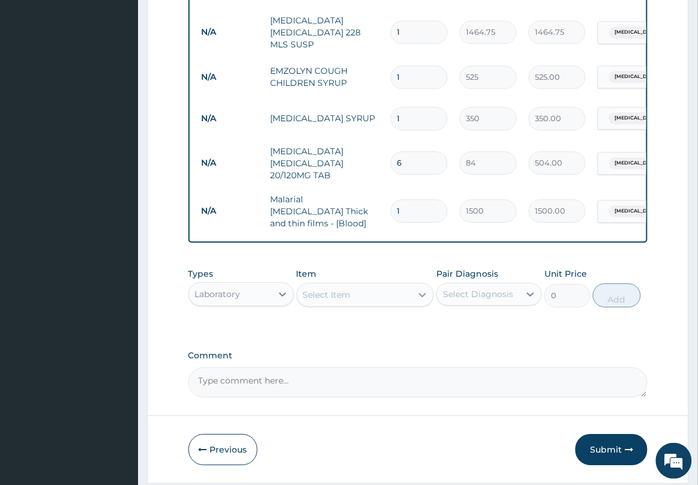
drag, startPoint x: 405, startPoint y: 300, endPoint x: 420, endPoint y: 292, distance: 17.7
click at [405, 300] on div "Select Item" at bounding box center [354, 294] width 115 height 19
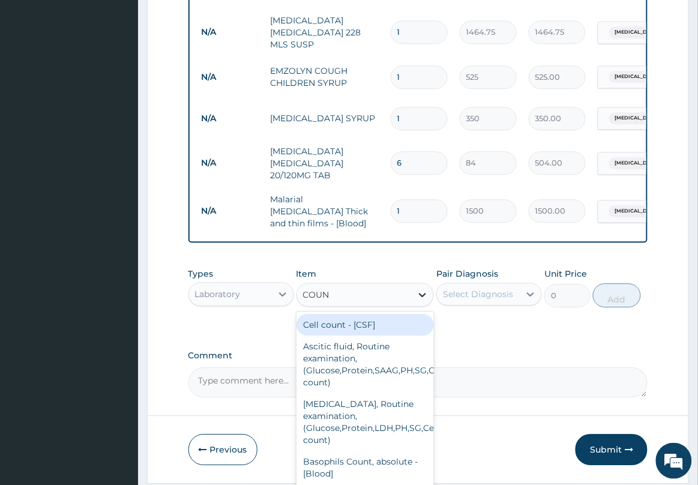
type input "COUNT"
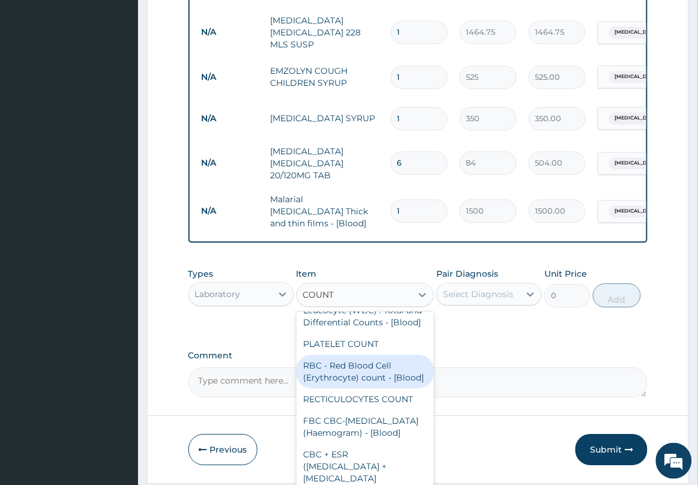
scroll to position [450, 0]
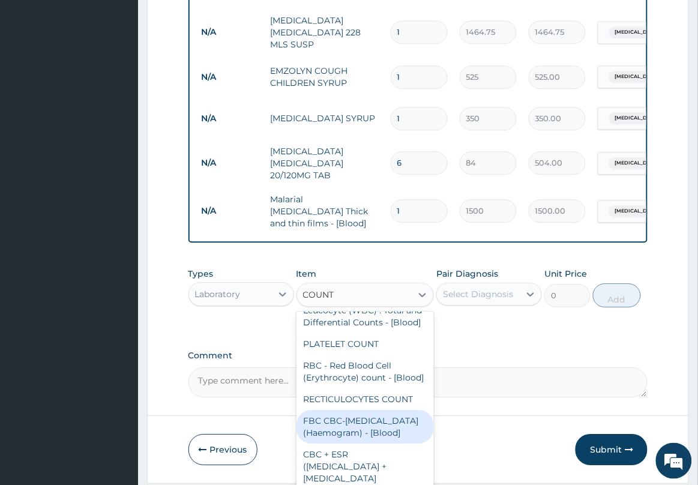
click at [379, 432] on div "FBC CBC-[MEDICAL_DATA] (Haemogram) - [Blood]" at bounding box center [365, 427] width 138 height 34
type input "3000"
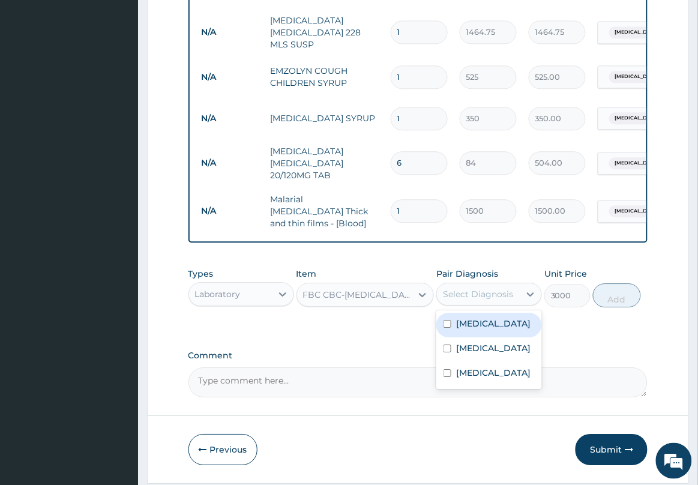
click at [462, 293] on div "Select Diagnosis" at bounding box center [478, 294] width 70 height 12
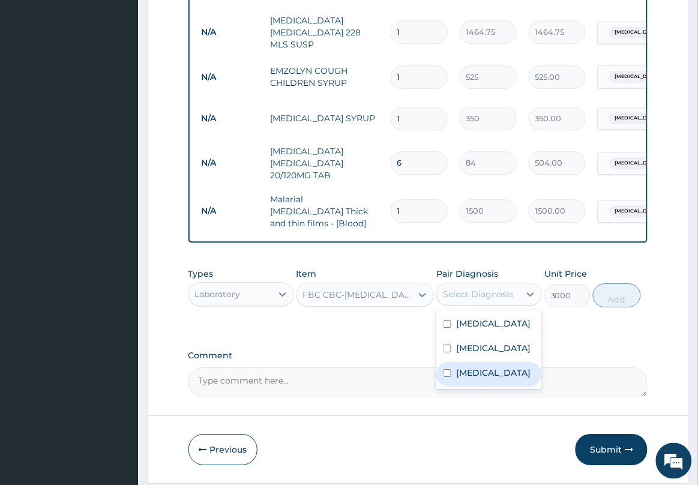
click at [454, 386] on div "[MEDICAL_DATA]" at bounding box center [489, 374] width 106 height 25
checkbox input "true"
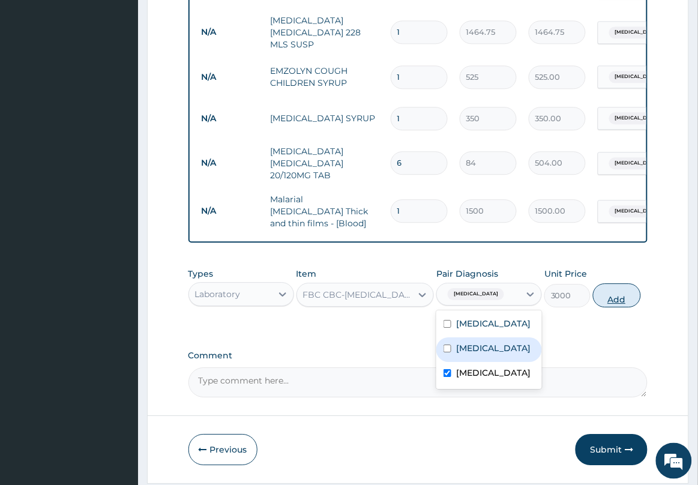
click at [631, 292] on button "Add" at bounding box center [617, 295] width 48 height 24
type input "0"
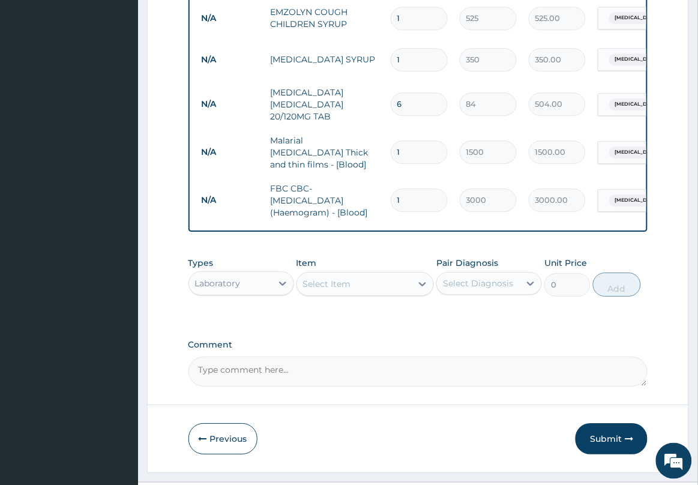
scroll to position [623, 0]
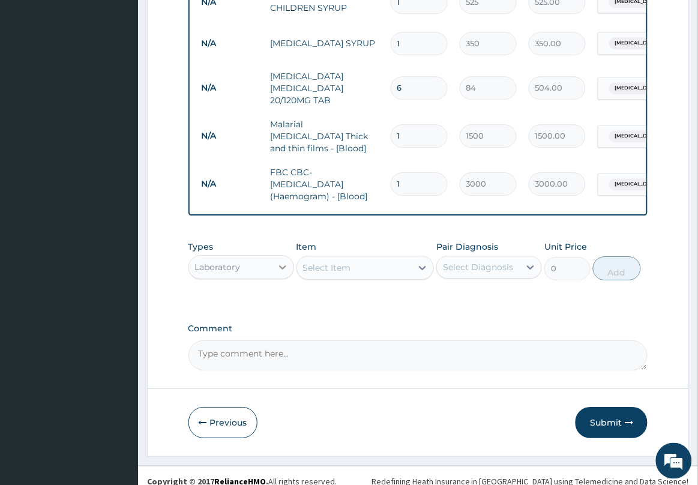
click at [273, 273] on div at bounding box center [283, 267] width 22 height 22
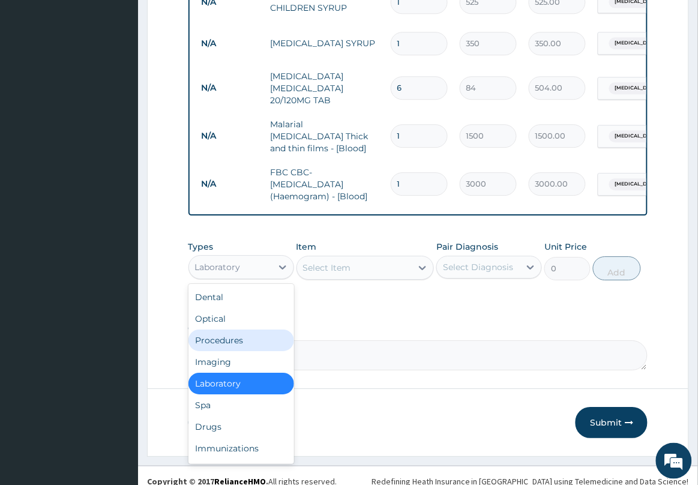
click at [263, 347] on div "Procedures" at bounding box center [241, 340] width 106 height 22
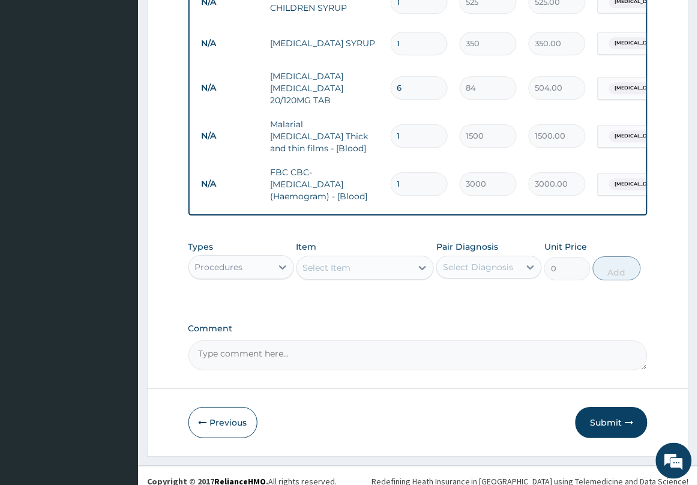
click at [358, 274] on div "Select Item" at bounding box center [354, 267] width 115 height 19
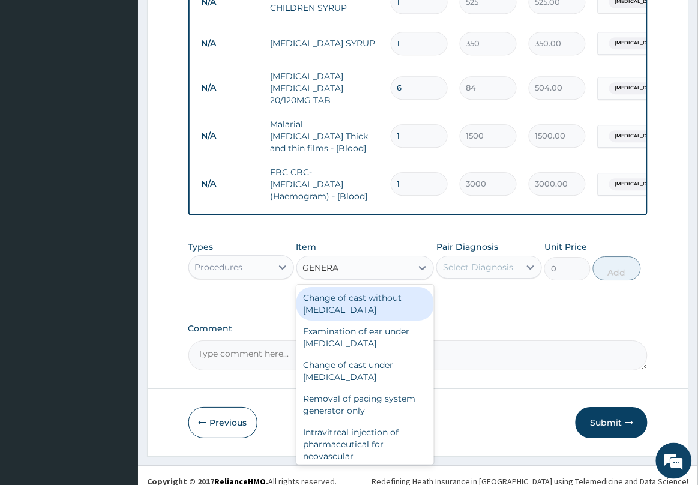
type input "GENERAL"
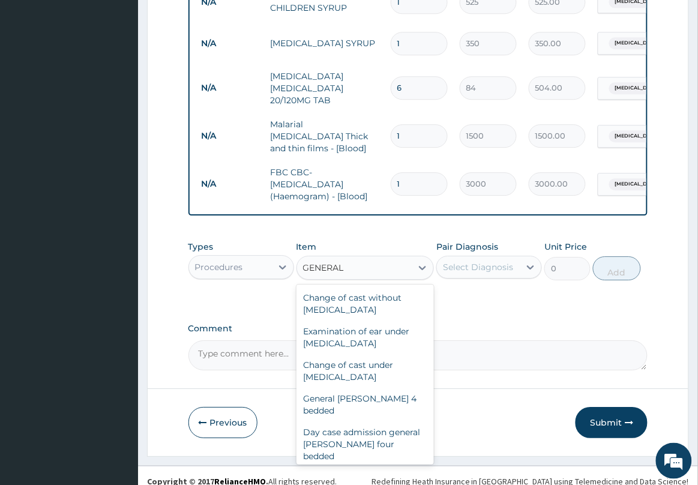
click at [343, 467] on div "General practitioner Consultation first outpatient consultation" at bounding box center [365, 490] width 138 height 46
type input "2500"
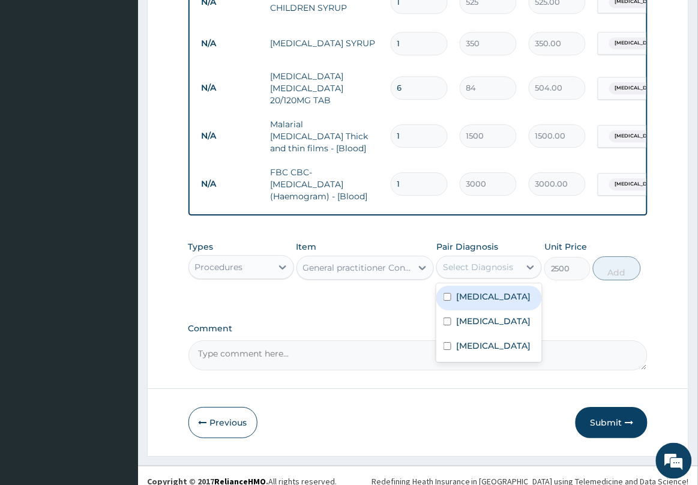
click at [480, 268] on div "Select Diagnosis" at bounding box center [478, 267] width 70 height 12
click at [479, 302] on label "[MEDICAL_DATA]" at bounding box center [493, 296] width 74 height 12
checkbox input "true"
click at [622, 277] on button "Add" at bounding box center [617, 268] width 48 height 24
type input "0"
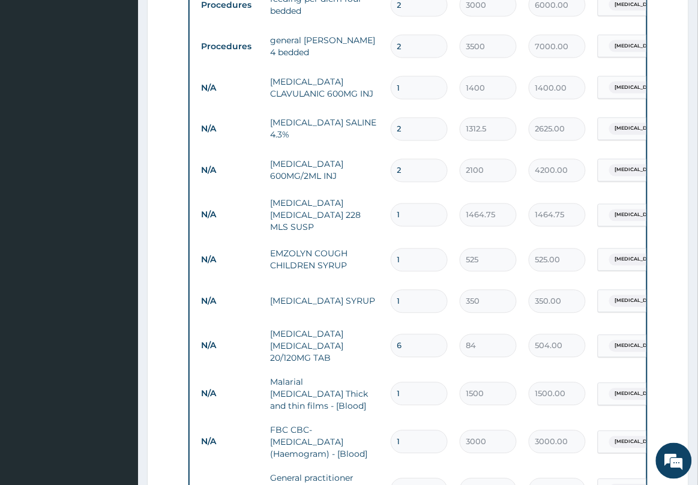
scroll to position [685, 0]
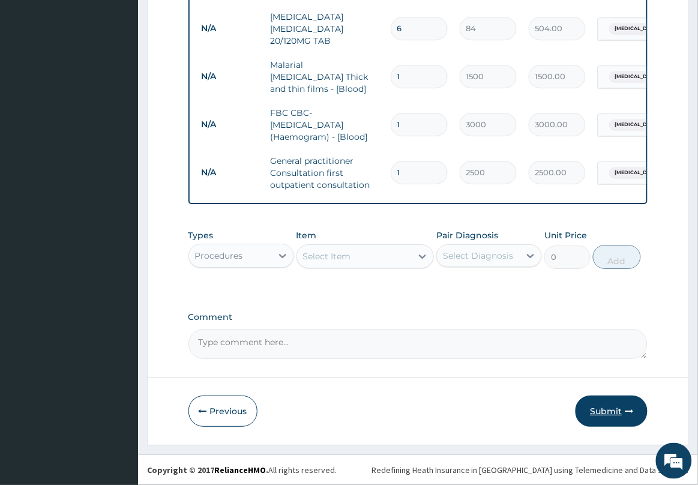
click at [602, 402] on button "Submit" at bounding box center [611, 410] width 72 height 31
